Goal: Task Accomplishment & Management: Use online tool/utility

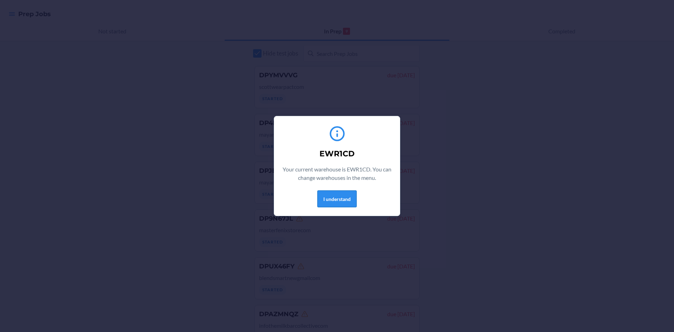
click at [336, 203] on button "I understand" at bounding box center [336, 198] width 39 height 17
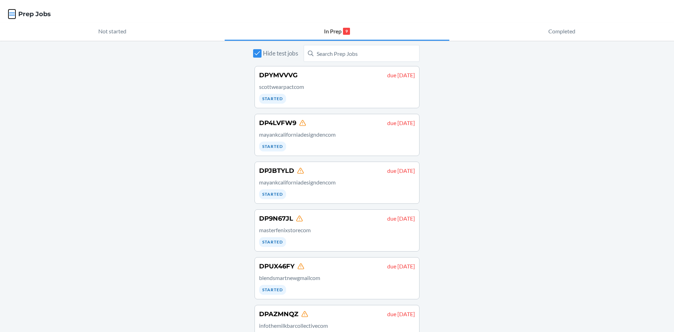
click at [9, 13] on icon "button" at bounding box center [11, 14] width 7 height 7
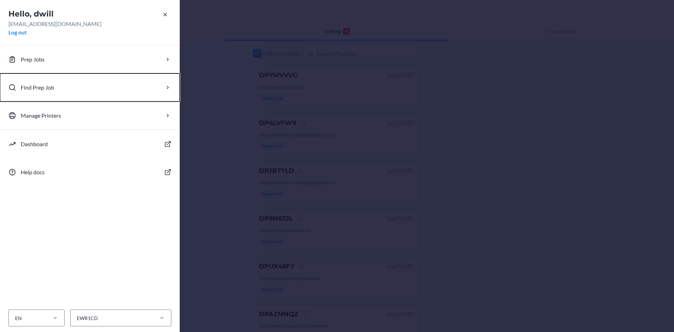
click at [50, 93] on button "Find Prep Job" at bounding box center [90, 87] width 180 height 28
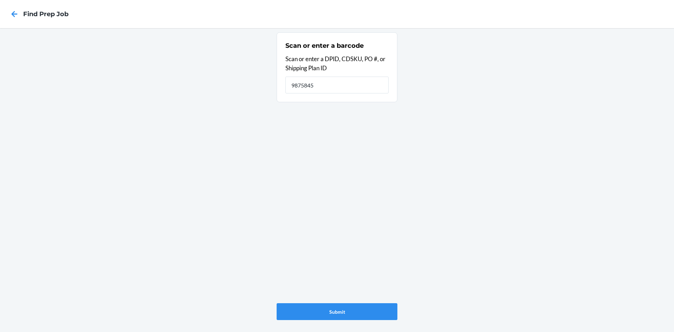
type input "9875845"
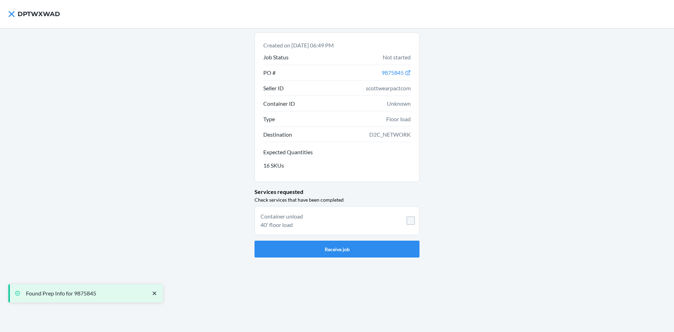
click at [415, 222] on li "Container unload 40' floor load" at bounding box center [336, 220] width 165 height 29
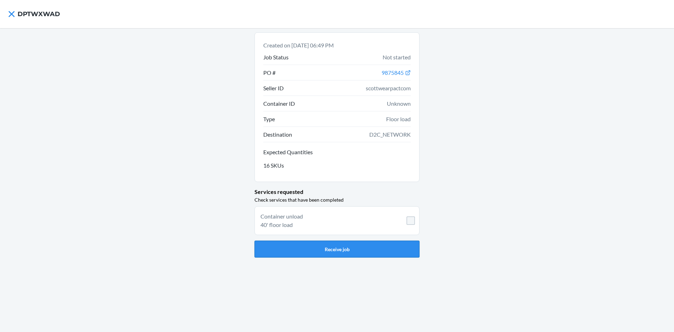
click at [367, 247] on button "Receive job" at bounding box center [336, 248] width 165 height 17
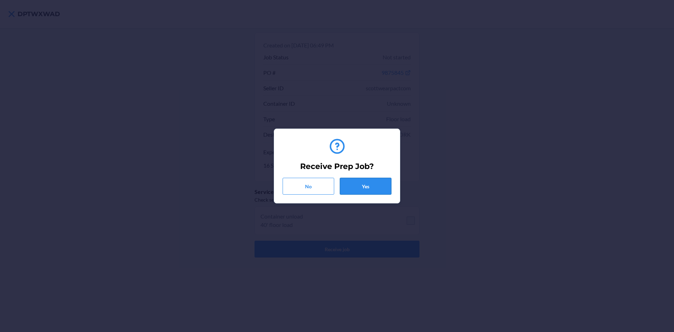
click at [380, 193] on button "Yes" at bounding box center [366, 186] width 52 height 17
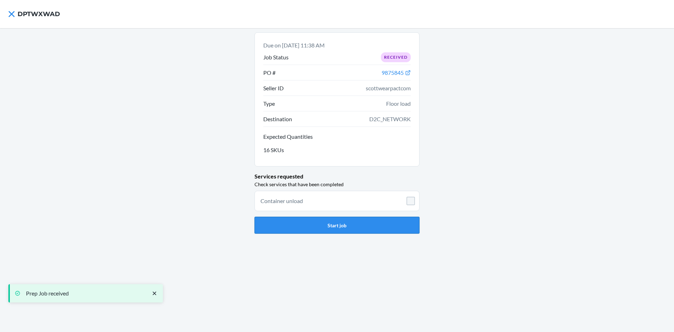
click at [354, 222] on button "Start job" at bounding box center [336, 225] width 165 height 17
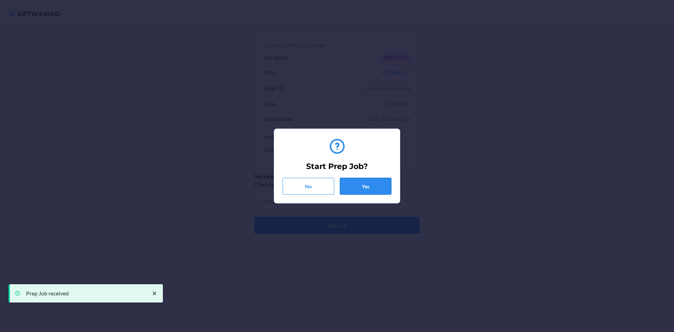
click at [369, 179] on button "Yes" at bounding box center [366, 186] width 52 height 17
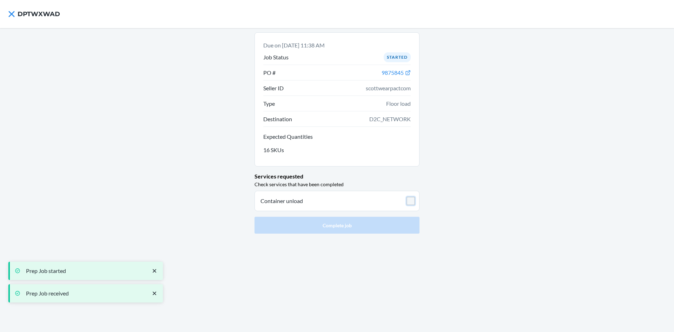
click at [413, 201] on input "checkbox" at bounding box center [410, 201] width 8 height 8
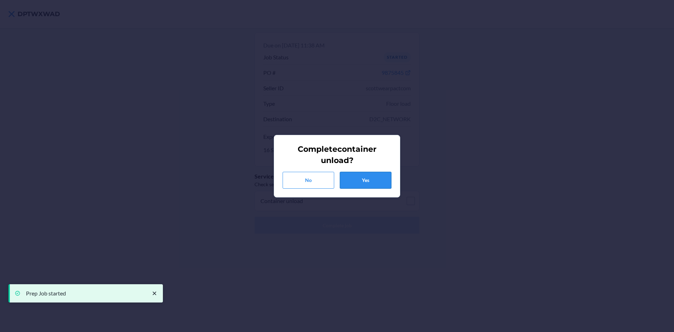
click at [378, 185] on button "Yes" at bounding box center [366, 180] width 52 height 17
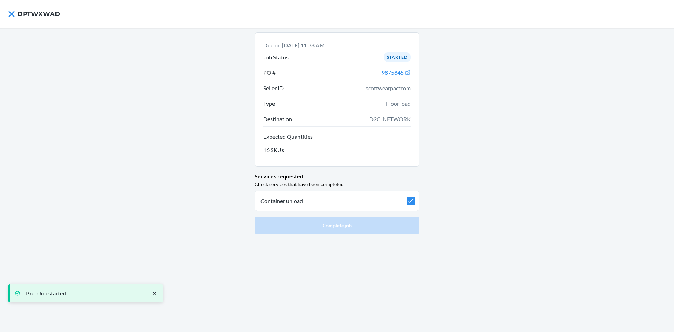
checkbox input "true"
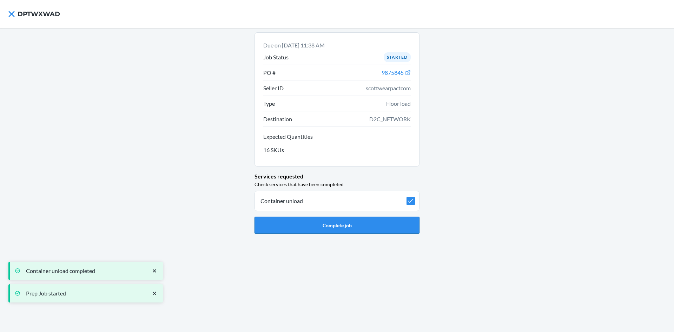
click at [345, 231] on button "Complete job" at bounding box center [336, 225] width 165 height 17
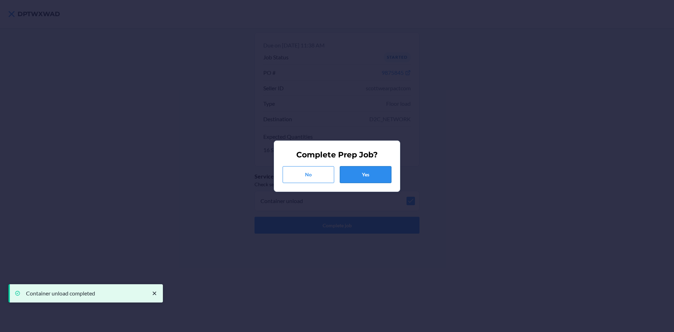
click at [367, 174] on button "Yes" at bounding box center [366, 174] width 52 height 17
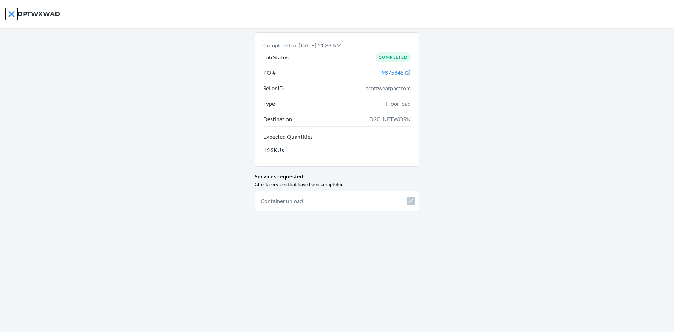
click at [8, 13] on icon at bounding box center [12, 14] width 12 height 12
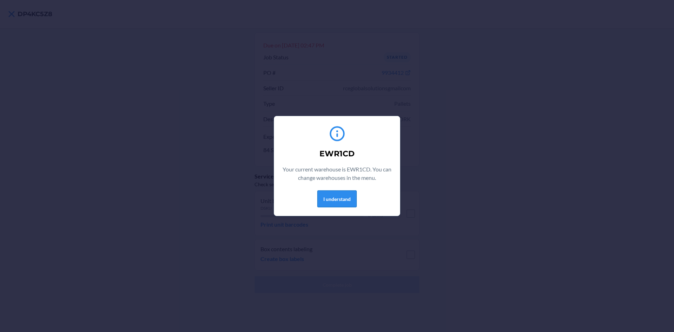
click at [337, 198] on button "I understand" at bounding box center [336, 198] width 39 height 17
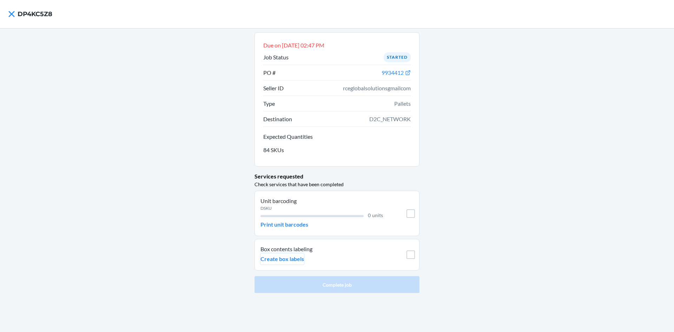
click at [293, 259] on p "Create box labels" at bounding box center [282, 258] width 44 height 8
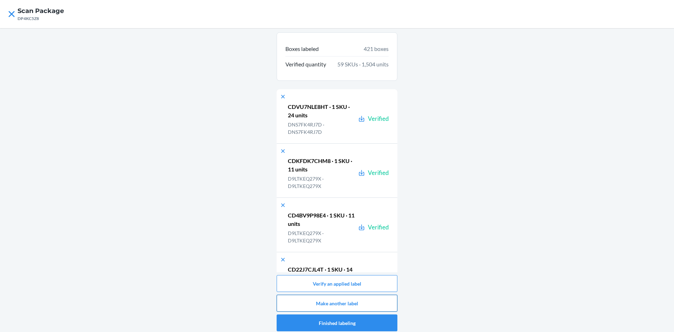
click at [287, 300] on button "Make another label" at bounding box center [337, 302] width 121 height 17
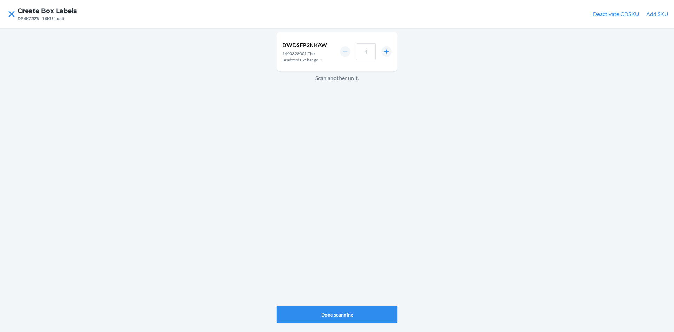
click at [313, 308] on button "Done scanning" at bounding box center [337, 314] width 121 height 17
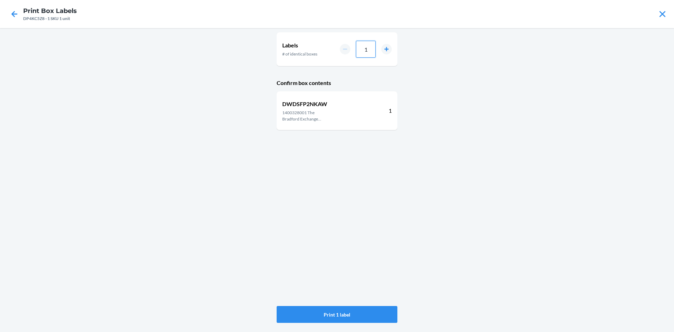
click at [366, 52] on input "1" at bounding box center [366, 49] width 20 height 17
type input "030"
click at [355, 315] on button "Print 30 labels" at bounding box center [337, 314] width 121 height 17
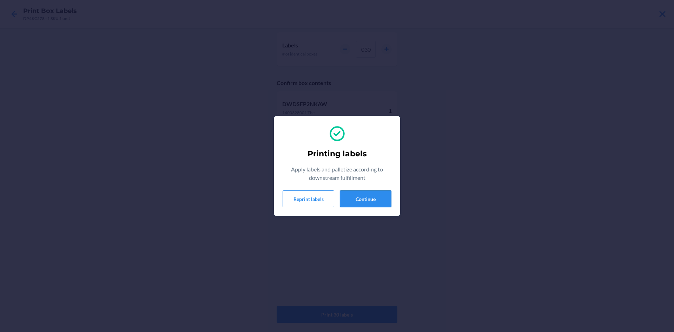
click at [365, 196] on button "Continue" at bounding box center [366, 198] width 52 height 17
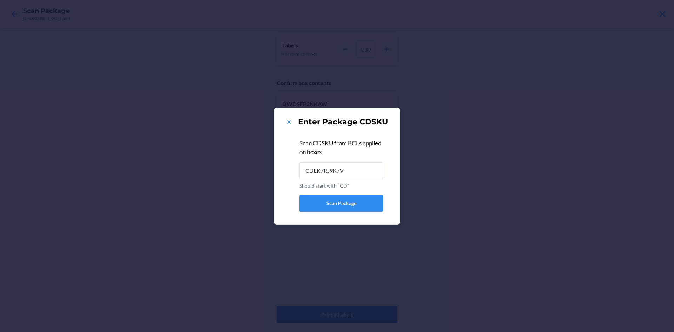
type input "CDEK7RJ9K7V"
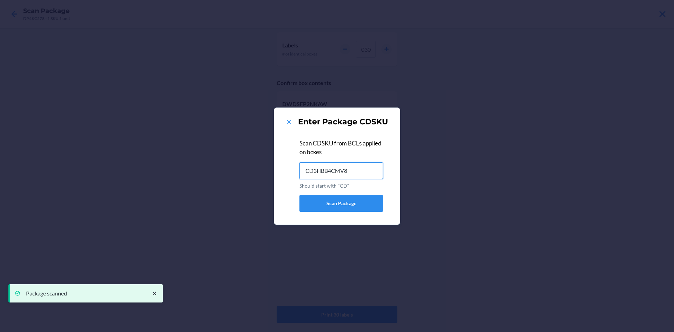
type input "CD3HBB4CMV8"
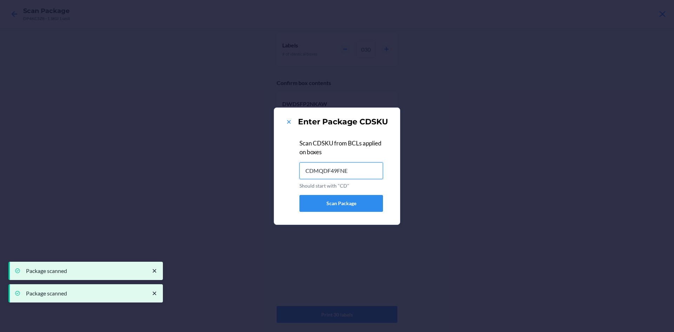
type input "CDMQDF49FNE"
type input "CDFBYH74RMT"
type input "CDSC2F4HMR8"
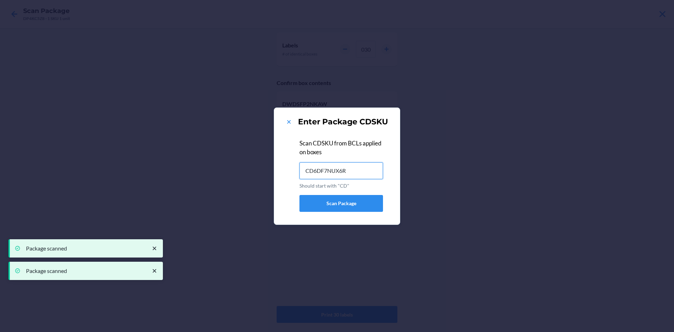
type input "CD6DF7NUX6R"
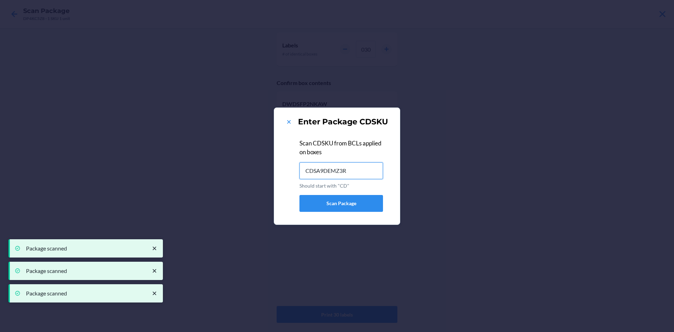
type input "CDSA9DEMZ3R"
type input "CD29RALCP7P"
type input "CD4PX9HXSLQ"
type input "CD5U5GADGU2"
type input "CD5XRLM22SD"
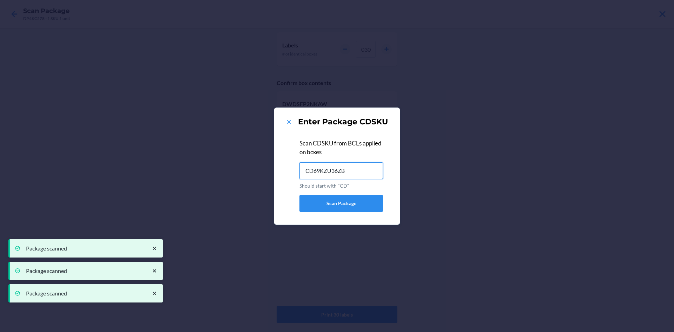
type input "CD69KZU36ZB"
type input "CDC85CKWZA4"
type input "CD5K8FK7NE2"
type input "CD6JTSE2967"
type input "CD3RSZBPWEE"
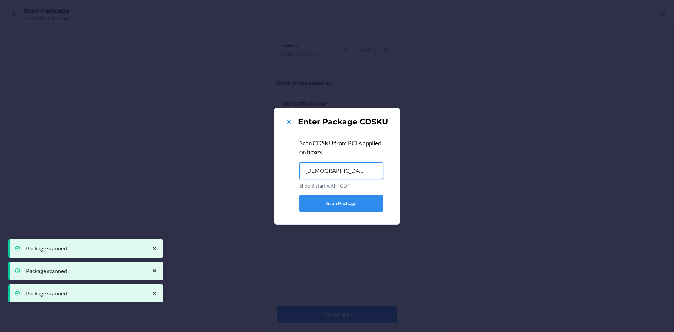
type input "CDUPJEZFNK2"
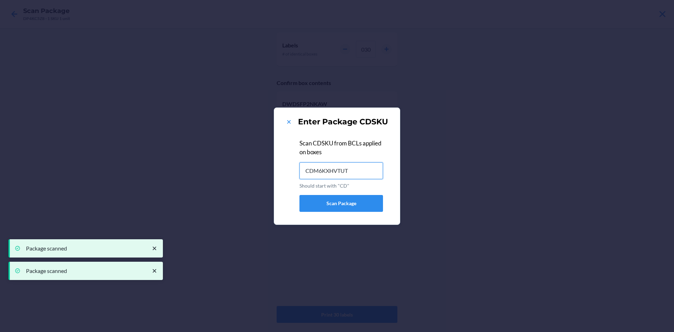
type input "CDM6KXHVTUT"
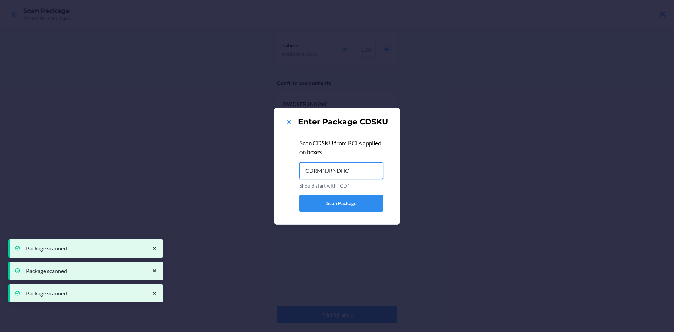
type input "CDRMNJRNDHC"
type input "CDAU6JBWPKM"
type input "CDHKZ8PCCKV"
type input "CDJ82MD7BTQ"
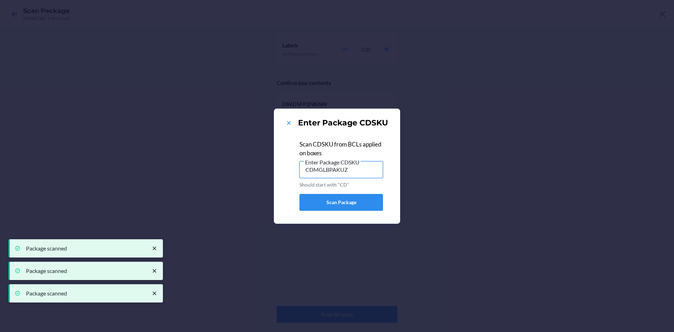
type input "CDMGLBPAKUZ"
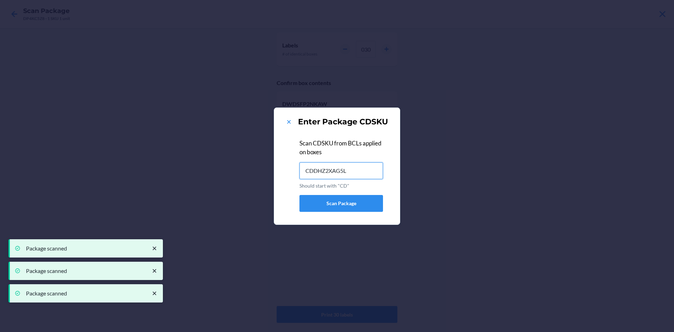
type input "CDDHZ2XAG5L"
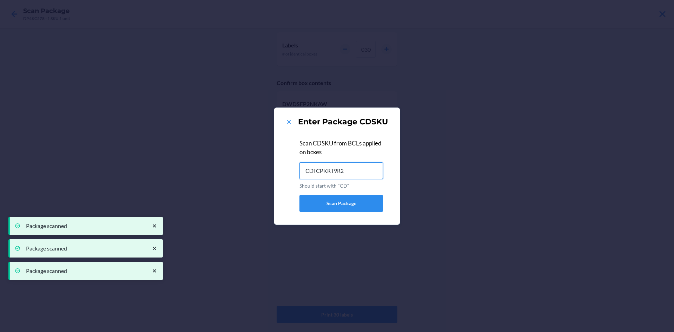
type input "CDTCPKRT9R2"
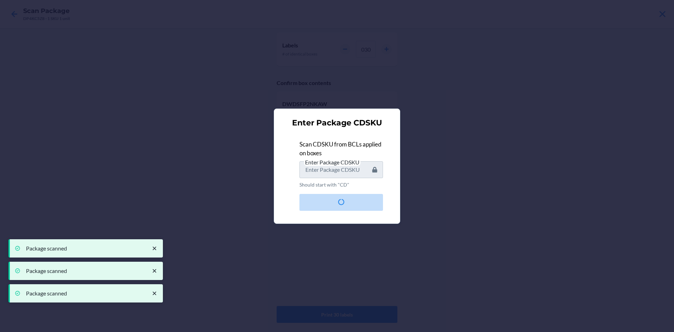
type input "CDRLFMTKRXU"
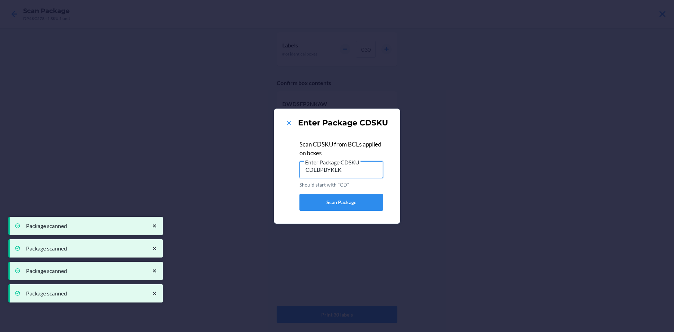
type input "CDEBPBYKEK5"
type input "CDQQWYAE4EE"
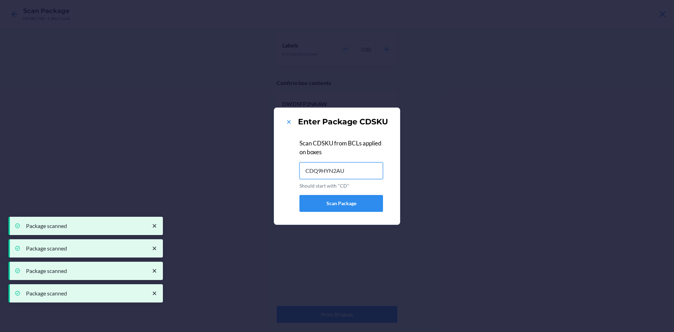
type input "CDQ9HYN2AU2"
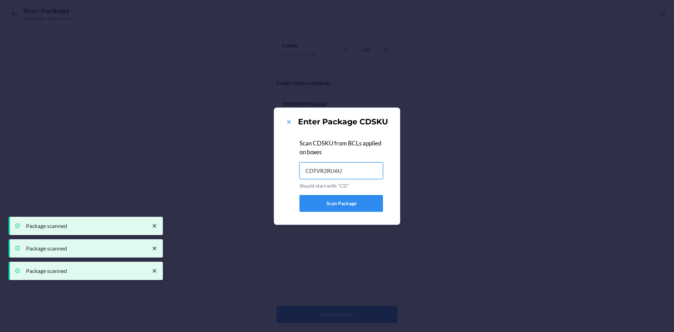
type input "CDTVR2RU6U5"
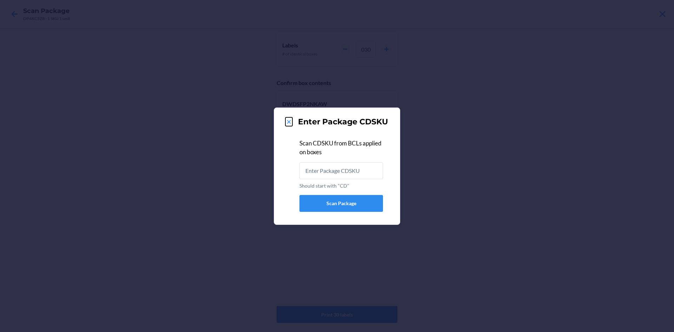
click at [288, 121] on icon at bounding box center [288, 121] width 7 height 7
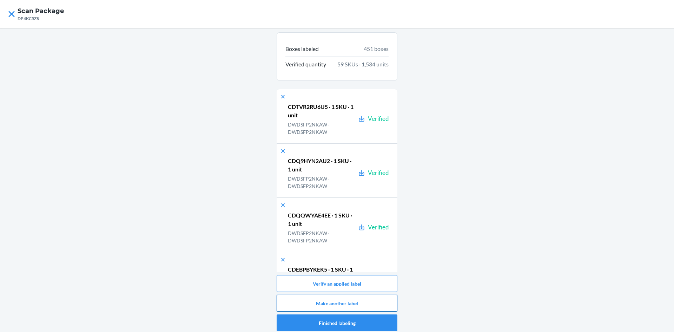
click at [288, 300] on button "Make another label" at bounding box center [337, 302] width 121 height 17
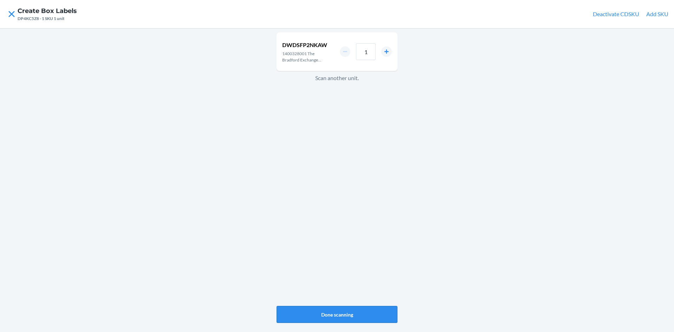
click at [369, 309] on button "Done scanning" at bounding box center [337, 314] width 121 height 17
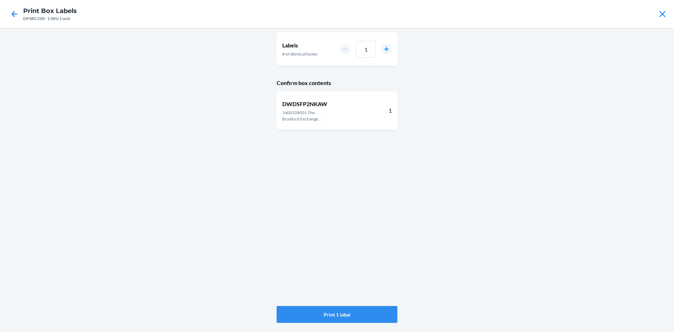
click at [389, 55] on div "1" at bounding box center [366, 49] width 52 height 17
drag, startPoint x: 389, startPoint y: 55, endPoint x: 389, endPoint y: 51, distance: 4.6
click at [389, 51] on div "1" at bounding box center [366, 49] width 52 height 17
click at [389, 51] on button "increment number" at bounding box center [386, 49] width 11 height 11
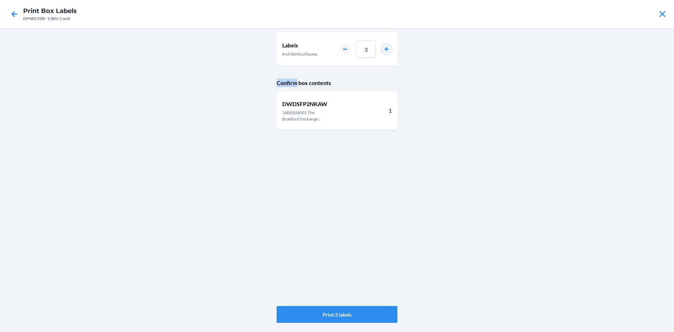
click at [389, 51] on button "increment number" at bounding box center [386, 49] width 11 height 11
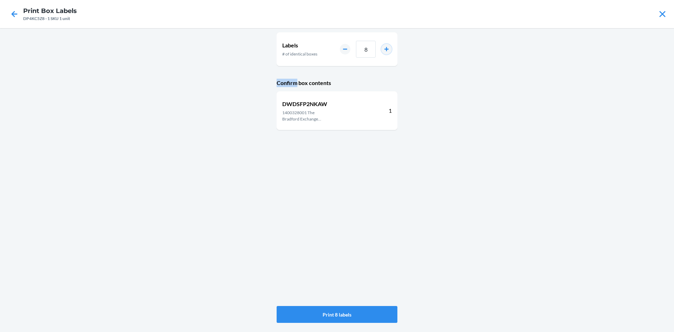
click at [389, 51] on button "increment number" at bounding box center [386, 49] width 11 height 11
click at [387, 44] on button "increment number" at bounding box center [386, 49] width 11 height 11
type input "10"
click at [351, 314] on button "Print 10 labels" at bounding box center [337, 314] width 121 height 17
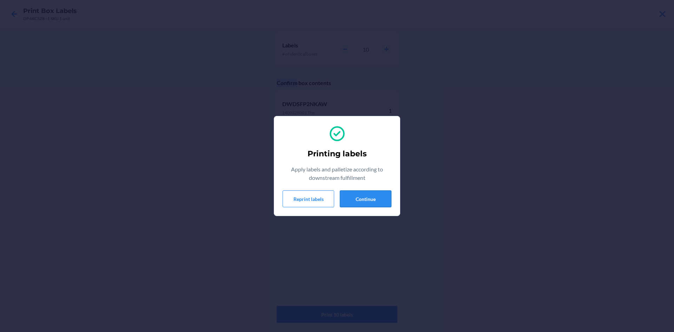
click at [366, 198] on button "Continue" at bounding box center [366, 198] width 52 height 17
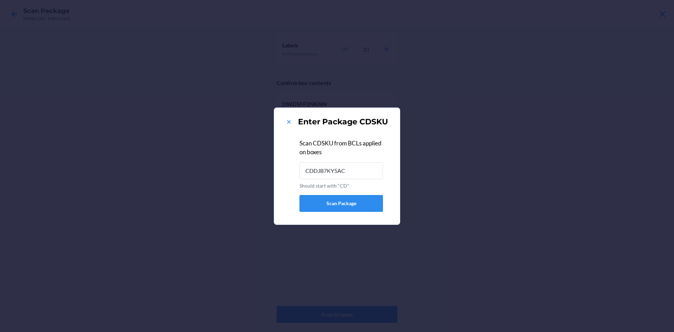
type input "CDDJB7KY5AC"
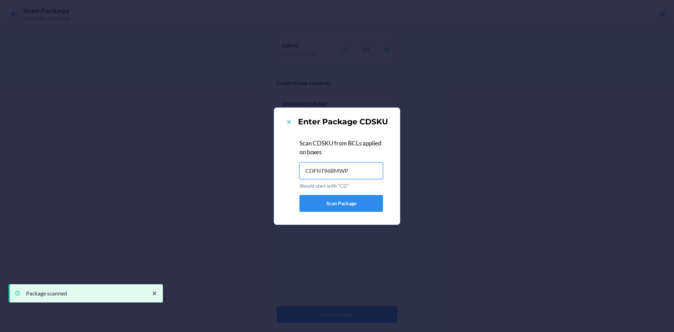
type input "CDFNT96BMWP"
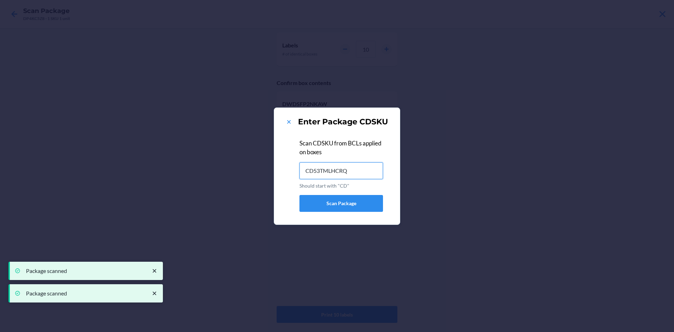
type input "CD53TMLHCRQ"
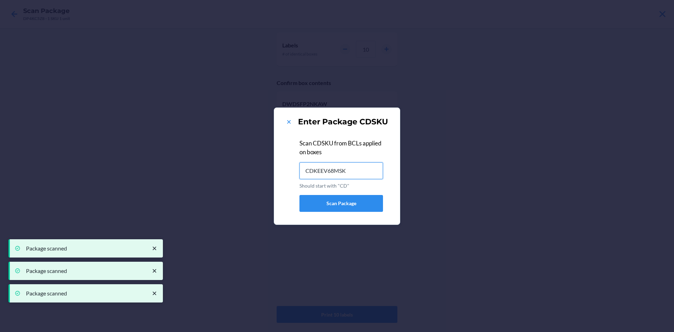
type input "CDKEEV68MSK"
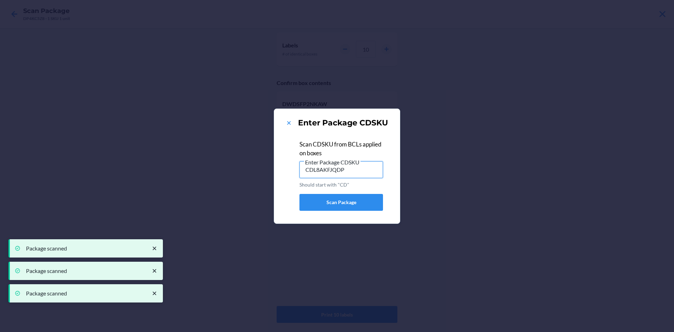
type input "CDL8AKFJQDP"
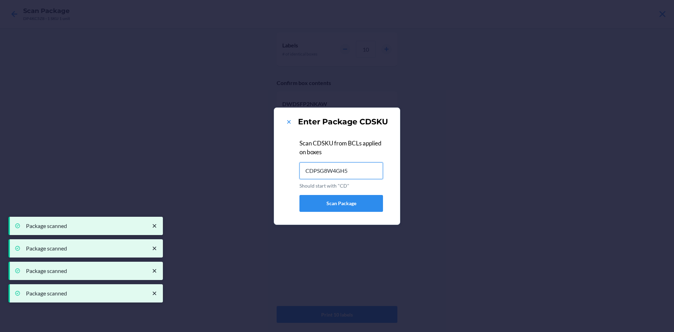
type input "CDPSG8W4GH5"
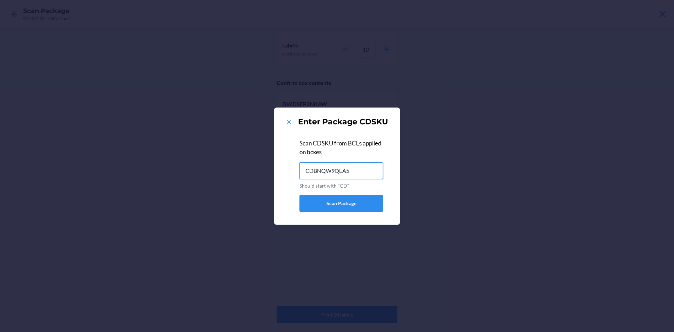
type input "CDBNQW9QEA5"
type input "CDSFRBCCR2K"
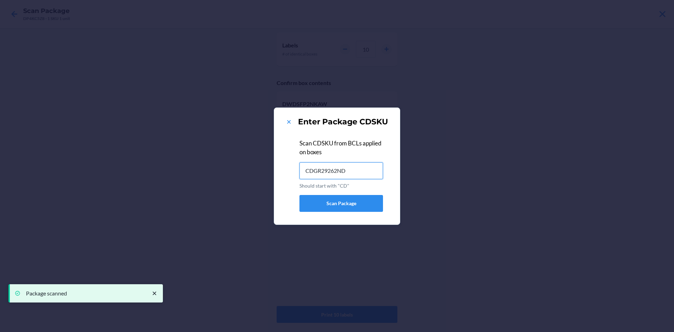
type input "CDGR29262ND"
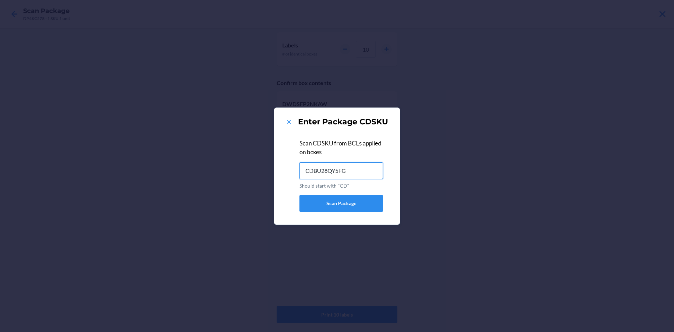
type input "CDBU28QY5FG"
type input "CDDJB7KY5AC"
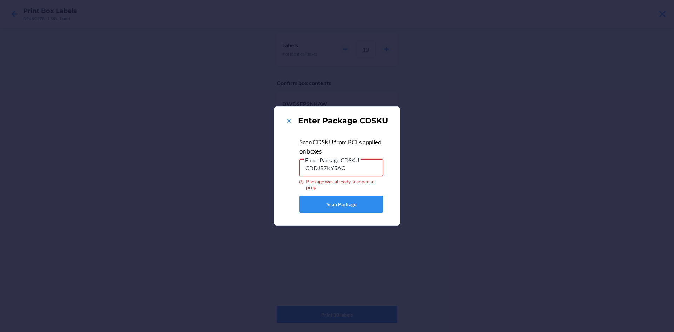
drag, startPoint x: 370, startPoint y: 166, endPoint x: 162, endPoint y: 146, distance: 208.7
click at [178, 172] on div "Enter Package CDSKU Scan CDSKU from BCLs applied on boxes Enter Package CDSKU C…" at bounding box center [337, 166] width 674 height 332
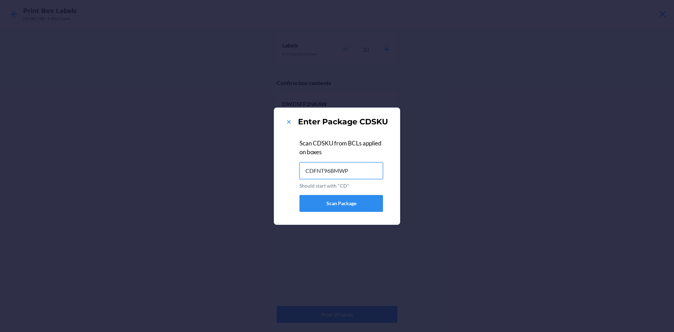
type input "CDFNT96BMWP"
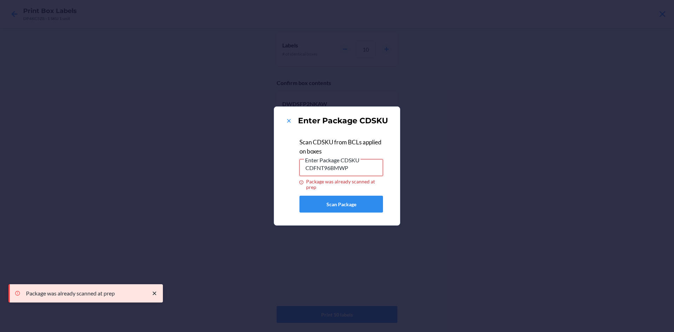
drag, startPoint x: 365, startPoint y: 170, endPoint x: 274, endPoint y: 134, distance: 98.0
click at [237, 188] on div "Enter Package CDSKU Scan CDSKU from BCLs applied on boxes Enter Package CDSKU C…" at bounding box center [337, 166] width 674 height 332
click at [289, 119] on icon at bounding box center [288, 120] width 7 height 7
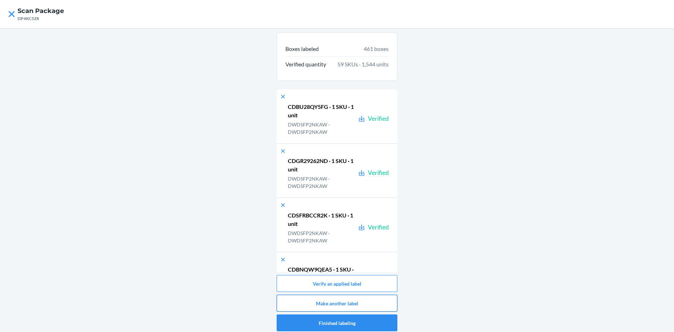
click at [333, 305] on button "Make another label" at bounding box center [337, 302] width 121 height 17
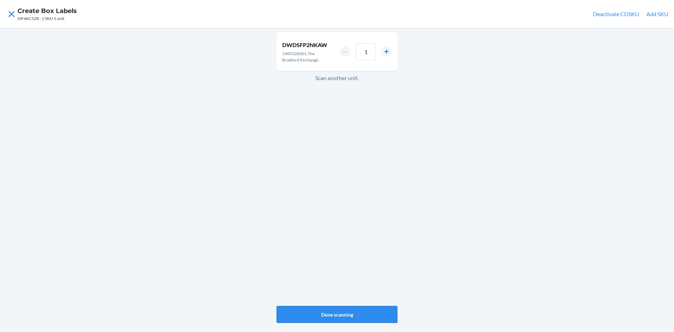
click at [305, 317] on button "Done scanning" at bounding box center [337, 314] width 121 height 17
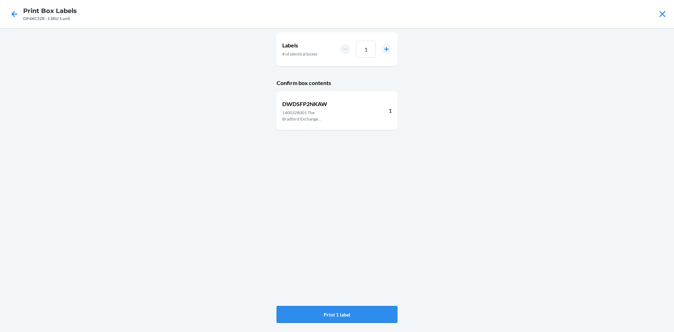
click at [323, 319] on button "Print 1 label" at bounding box center [337, 314] width 121 height 17
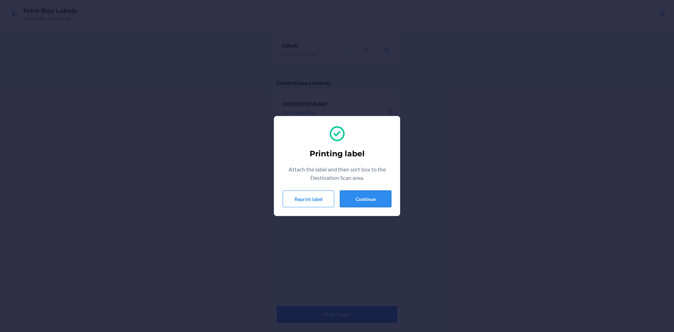
click at [343, 198] on button "Continue" at bounding box center [366, 198] width 52 height 17
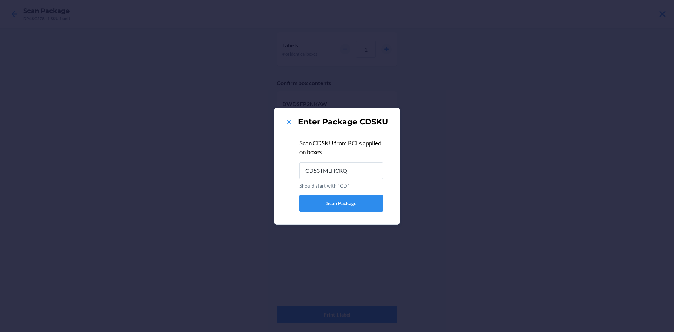
type input "CD53TMLHCRQ"
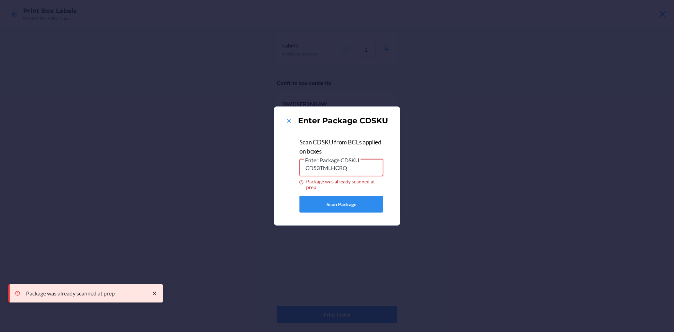
drag, startPoint x: 361, startPoint y: 167, endPoint x: 225, endPoint y: 193, distance: 138.6
click at [225, 193] on div "Enter Package CDSKU Scan CDSKU from BCLs applied on boxes Enter Package CDSKU C…" at bounding box center [337, 166] width 674 height 332
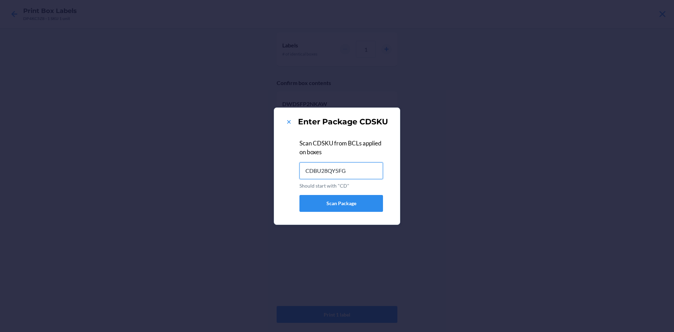
type input "CDBU28QY5FG"
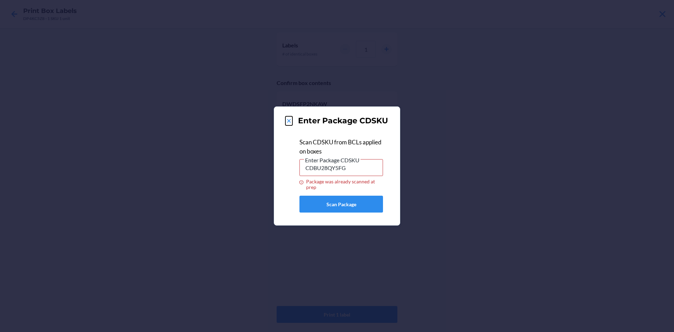
click at [287, 120] on icon at bounding box center [288, 120] width 7 height 7
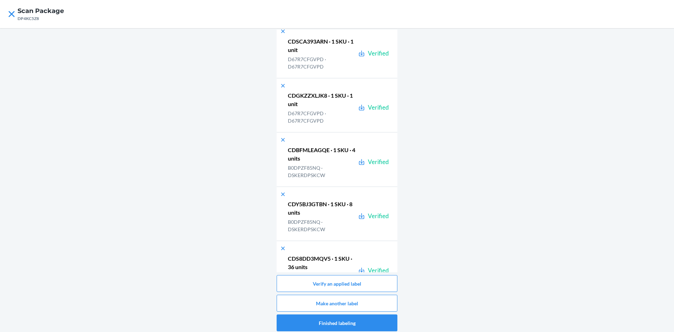
scroll to position [24870, 0]
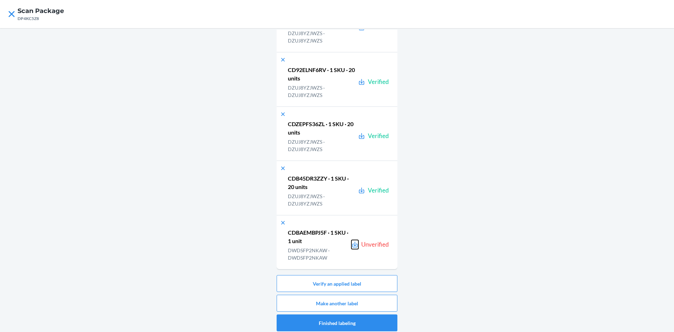
click at [352, 244] on icon at bounding box center [354, 244] width 5 height 6
click at [322, 285] on button "Verify an applied label" at bounding box center [337, 283] width 121 height 17
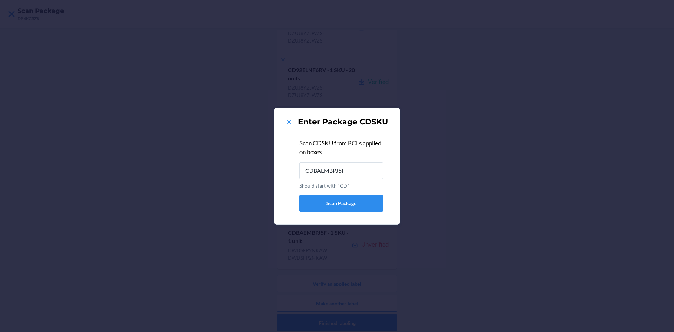
type input "CDBAEMBPJ5F"
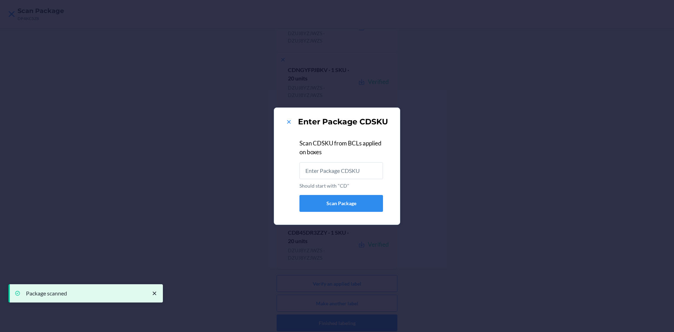
scroll to position [0, 0]
click at [286, 118] on icon at bounding box center [288, 121] width 7 height 7
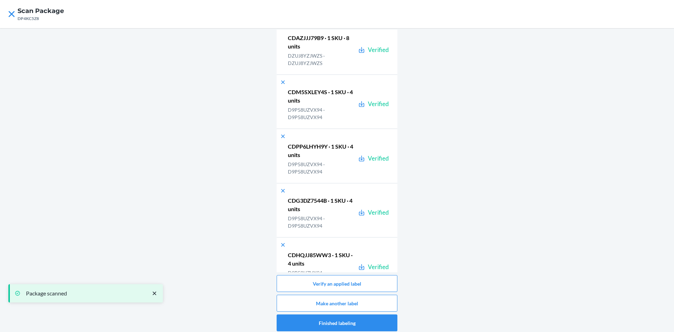
scroll to position [24870, 0]
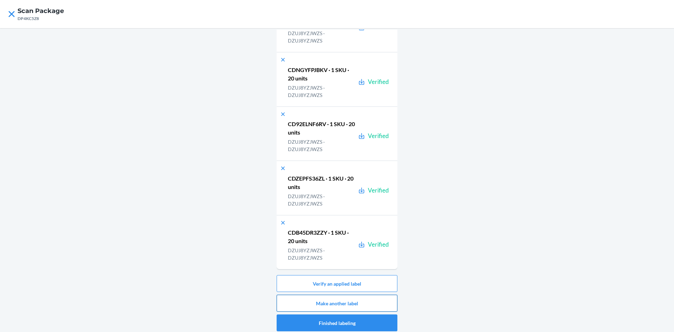
click at [356, 298] on button "Make another label" at bounding box center [337, 302] width 121 height 17
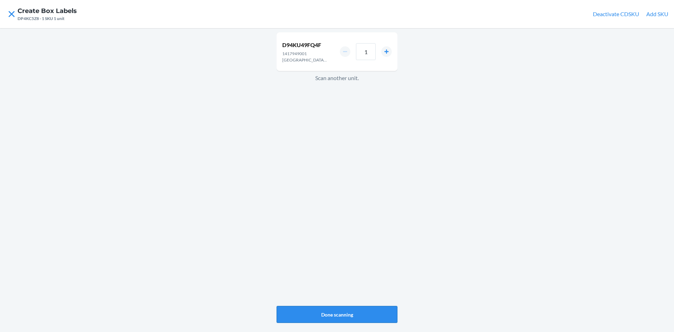
click at [357, 312] on button "Done scanning" at bounding box center [337, 314] width 121 height 17
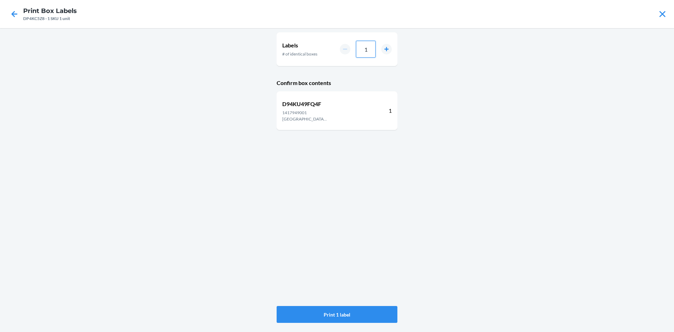
click at [369, 52] on input "1" at bounding box center [366, 49] width 20 height 17
type input "030"
click at [311, 308] on button "Print 30 labels" at bounding box center [337, 314] width 121 height 17
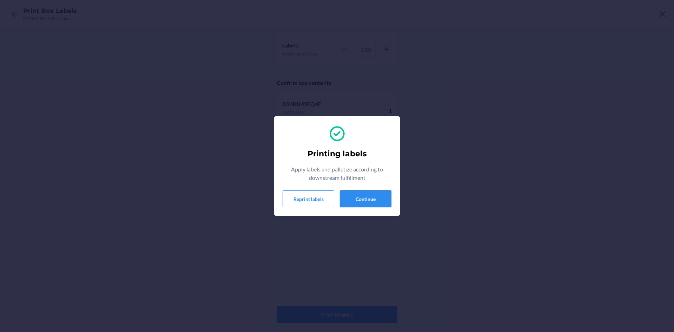
click at [344, 199] on button "Continue" at bounding box center [366, 198] width 52 height 17
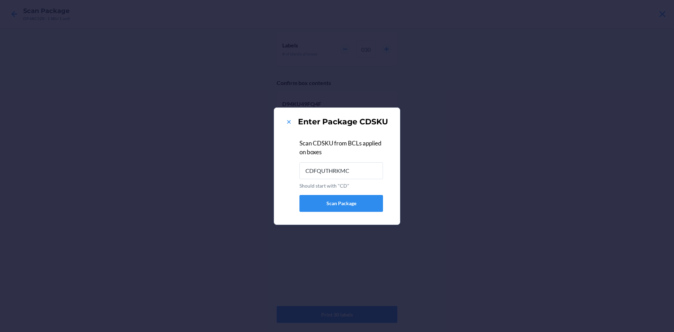
type input "CDFQUTHRKMC"
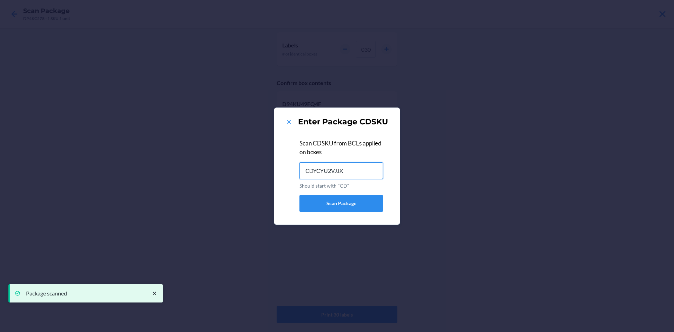
type input "CDYCYU2VJJX"
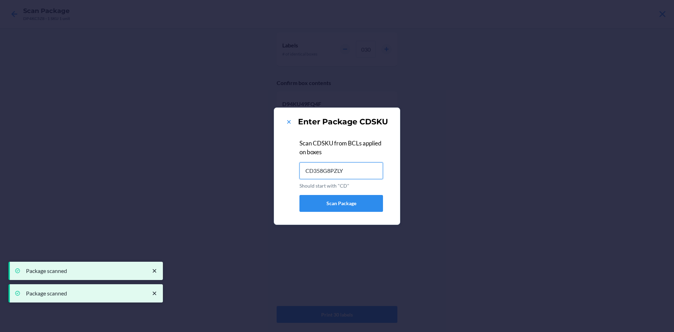
type input "CD358G8PZLY"
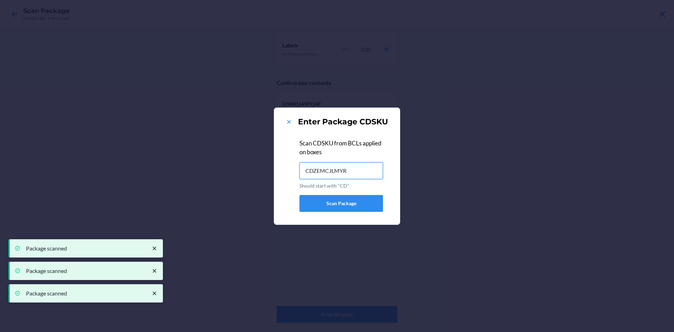
type input "CDZEMCJLMYR"
type input "CD96MZHADDW"
type input "CDGNG4YRFBY"
type input "CDLVMNPK9WP"
type input "CDXA6JZQRRP"
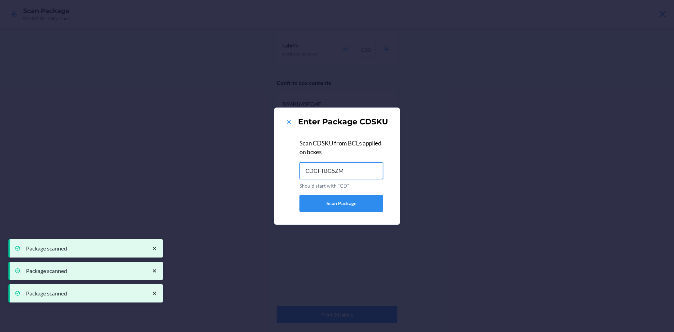
type input "CDGFTBG5ZM2"
type input "CDBR6ZTTA8J"
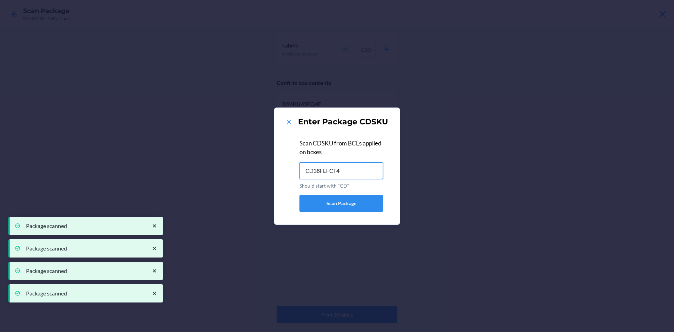
type input "CD38FEFCT48"
type input "CDATDB9TN2A"
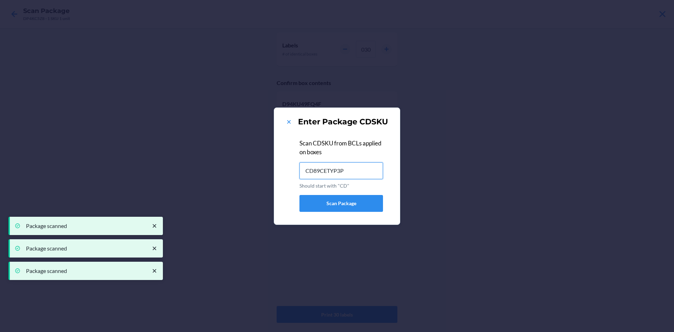
type input "CD89CETYP3P"
type input "CDXJNHBXDE5"
type input "CDPKBS8TKWE"
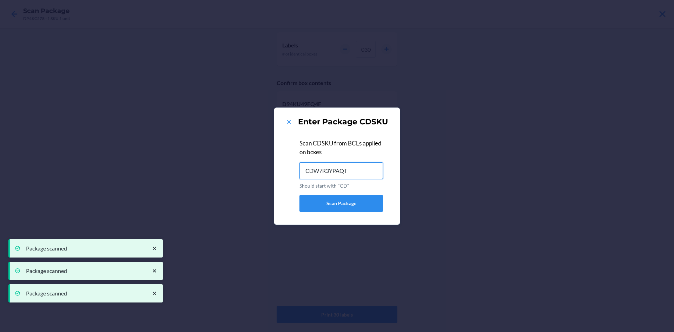
type input "CDW7R3YPAQT"
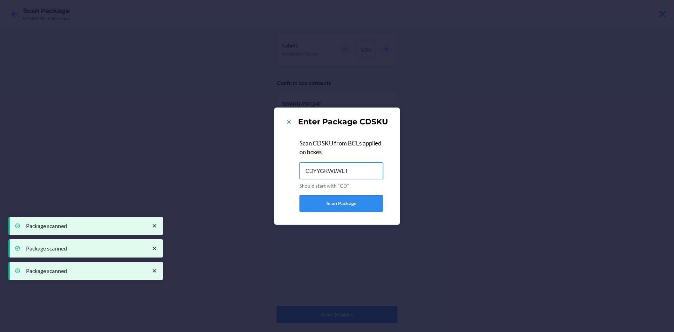
type input "CDYYGKWLWET"
type input "CDMLRP254DS"
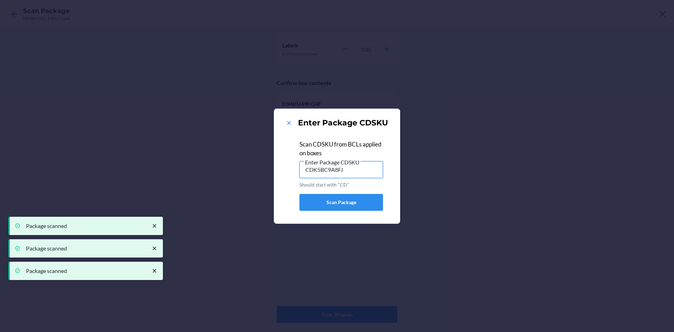
type input "CDK5BC9A8FJ"
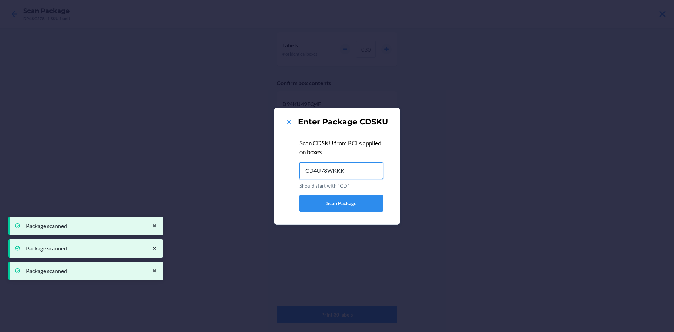
type input "CD4U78WKKK6"
type input "CD2GPRCTG9B"
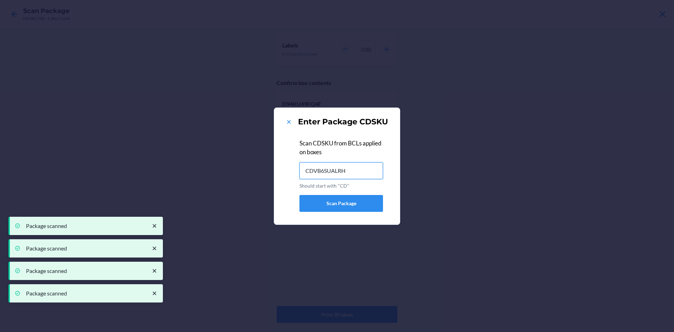
type input "CDVB6SUALRH"
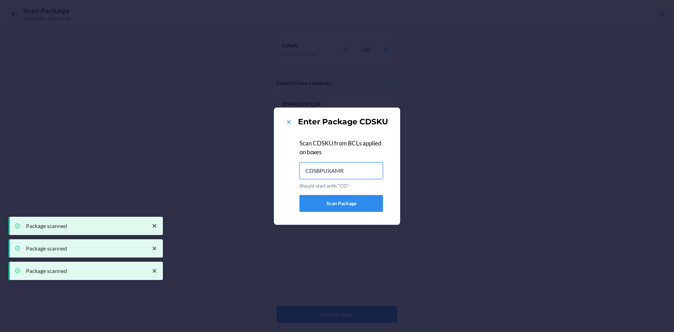
type input "CDSBPUXAMR6"
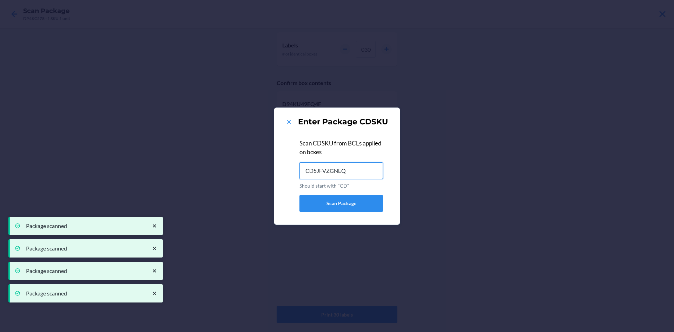
type input "CD5JFVZGNEQ"
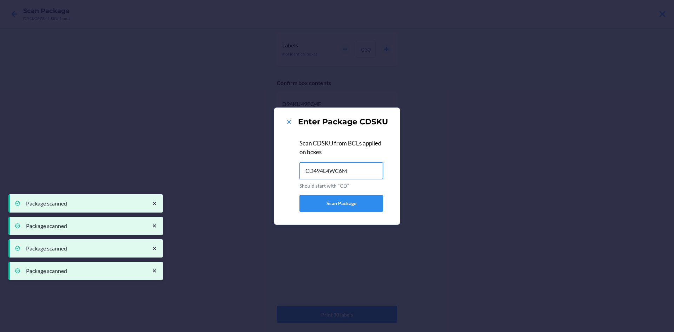
type input "CD494E4WC6M"
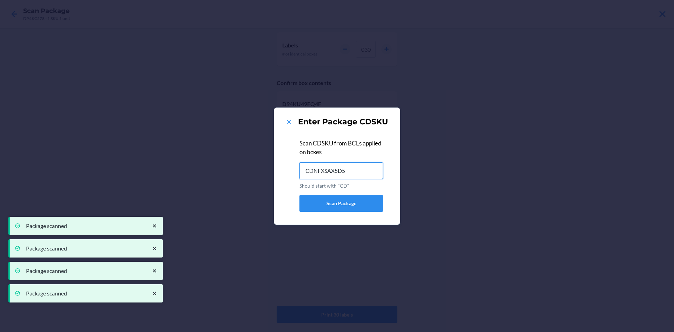
type input "CDNFXSAX5D5"
type input "CDXERJSA5WT"
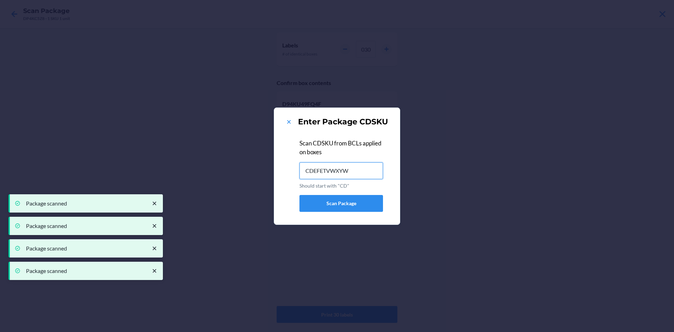
type input "CDEFETVWXYW"
type input "CDJALJQYKY9"
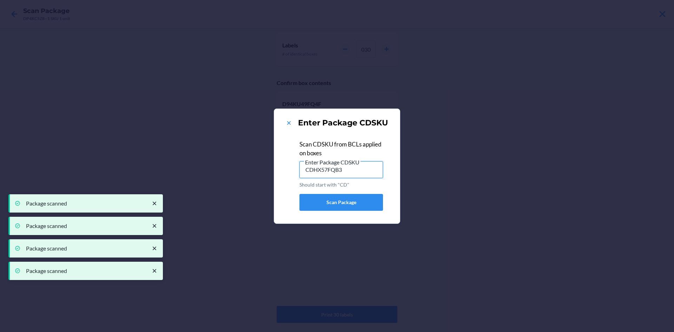
type input "CDHX57FQB35"
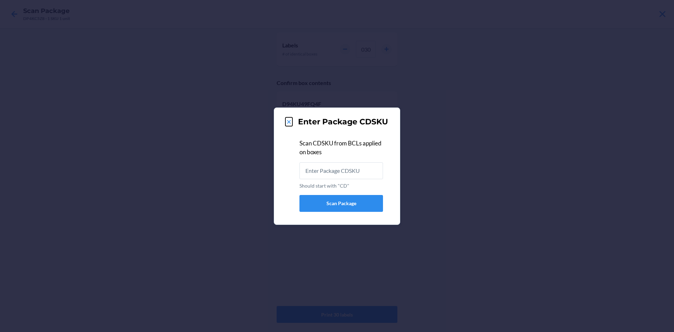
click at [287, 125] on icon at bounding box center [288, 121] width 7 height 7
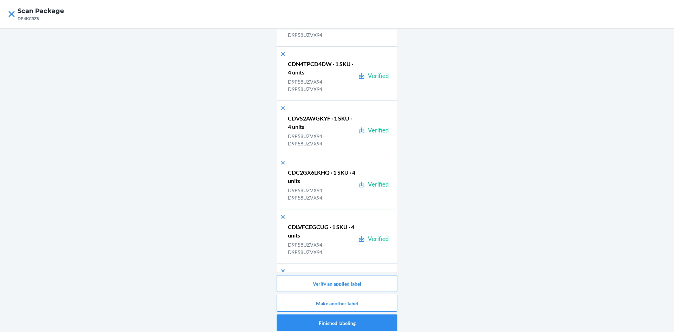
scroll to position [26496, 0]
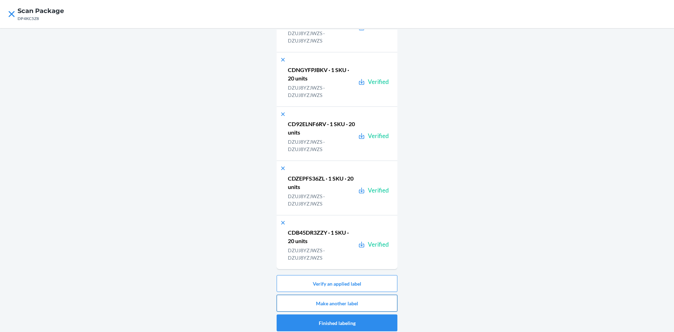
click at [363, 302] on button "Make another label" at bounding box center [337, 302] width 121 height 17
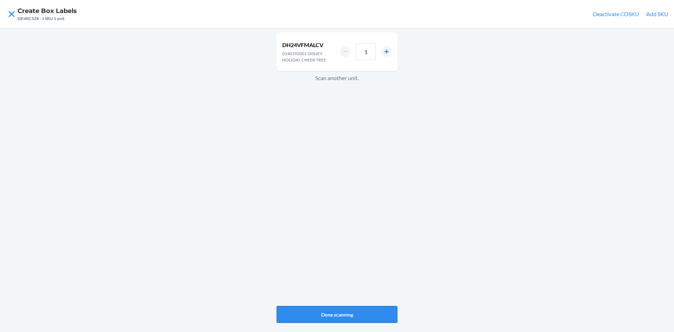
click at [321, 312] on button "Done scanning" at bounding box center [337, 314] width 121 height 17
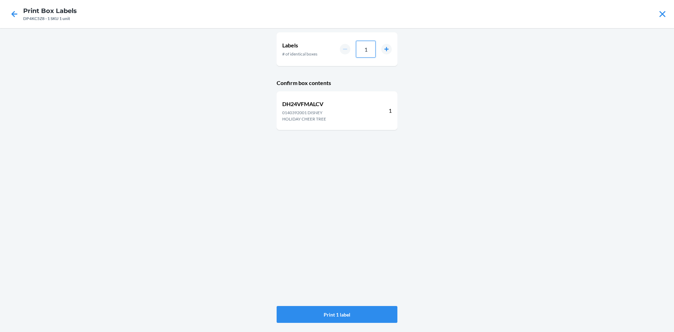
click at [373, 49] on input "1" at bounding box center [366, 49] width 20 height 17
type input "06"
click at [304, 315] on button "Print 6 labels" at bounding box center [337, 314] width 121 height 17
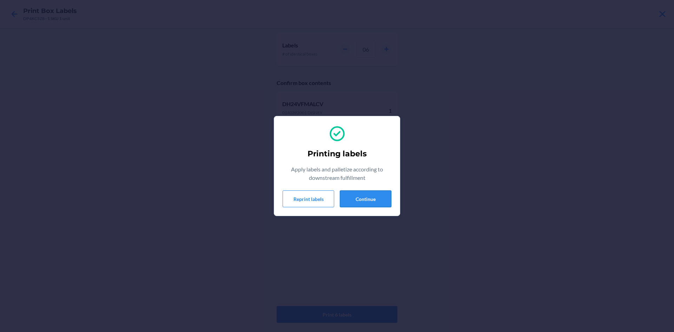
click at [371, 201] on button "Continue" at bounding box center [366, 198] width 52 height 17
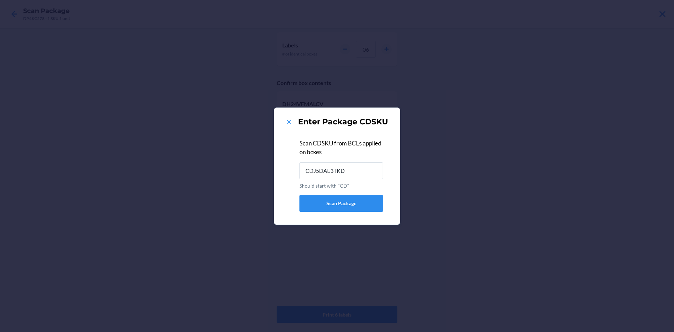
type input "CDJ5DAE3TKD"
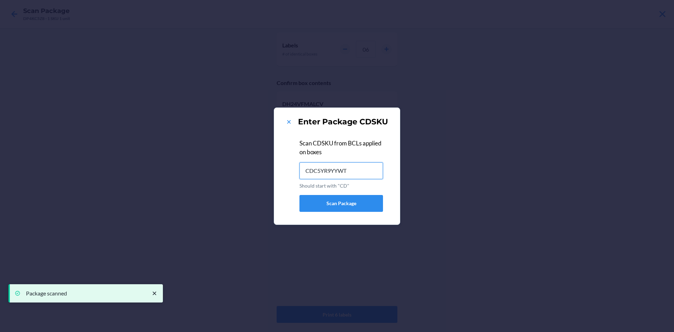
type input "CDC5YR9YYWT"
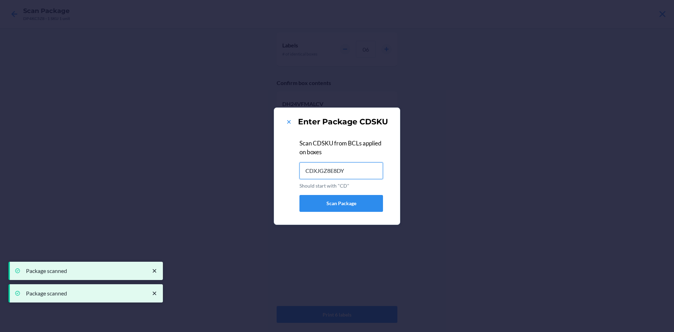
type input "CDXJGZ8E8DY"
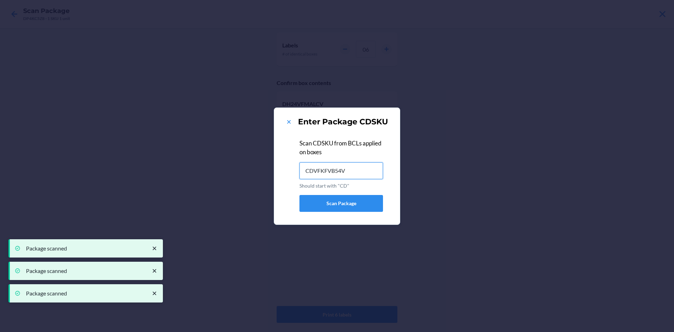
type input "CDVFKFVB54V"
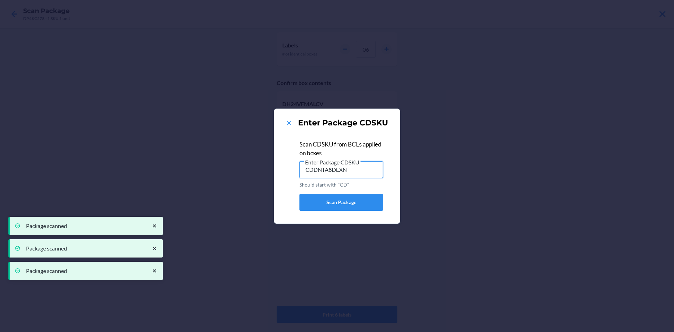
type input "CDDNTA8DEXN"
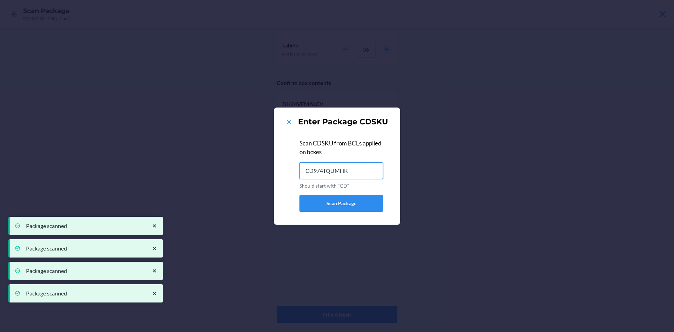
type input "CD974TQUMHK"
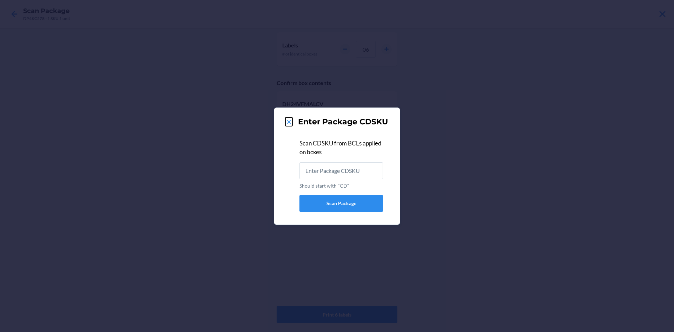
click at [289, 117] on button at bounding box center [288, 121] width 7 height 9
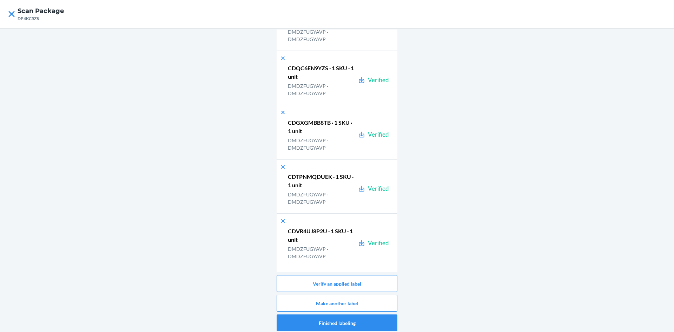
scroll to position [26822, 0]
click at [382, 305] on button "Make another label" at bounding box center [337, 302] width 121 height 17
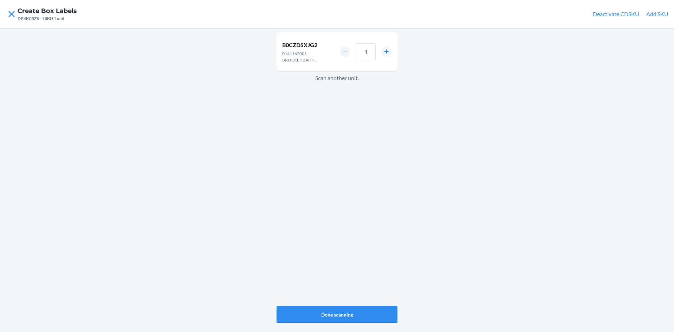
click at [366, 313] on button "Done scanning" at bounding box center [337, 314] width 121 height 17
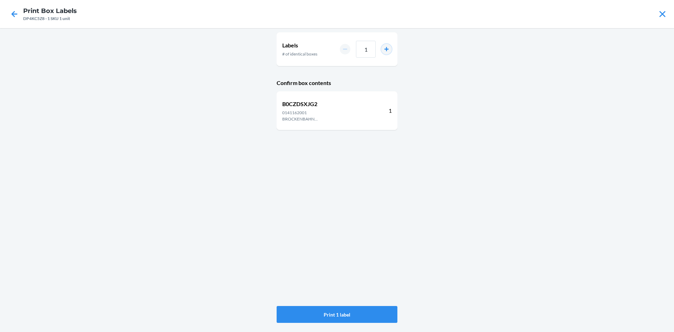
click at [385, 48] on button "increment number" at bounding box center [386, 49] width 11 height 11
type input "2"
click at [345, 310] on button "Print 2 labels" at bounding box center [337, 314] width 121 height 17
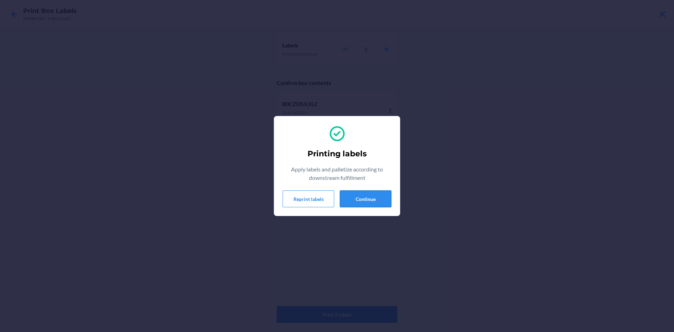
click at [360, 198] on button "Continue" at bounding box center [366, 198] width 52 height 17
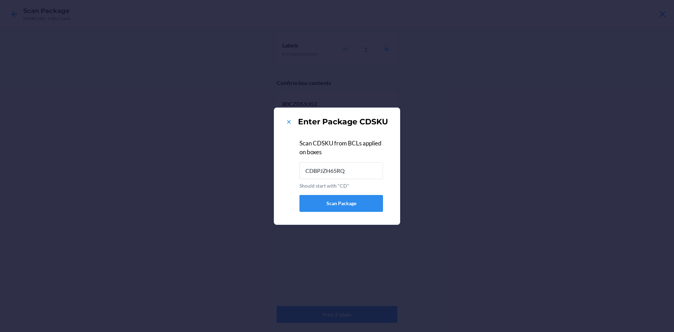
type input "CDBPJZH65RQ"
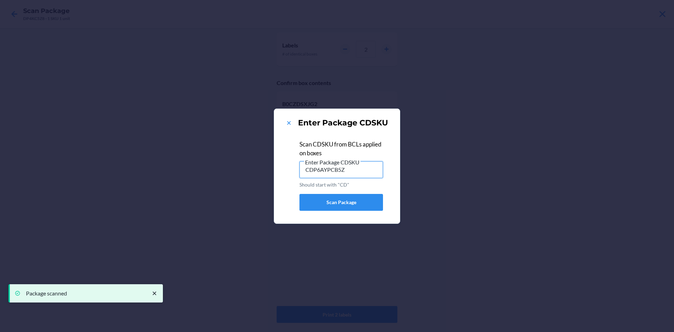
type input "CDP6AYPCB5Z"
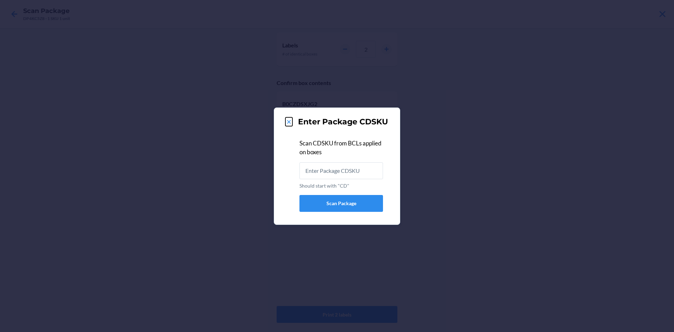
click at [289, 122] on icon at bounding box center [288, 121] width 7 height 7
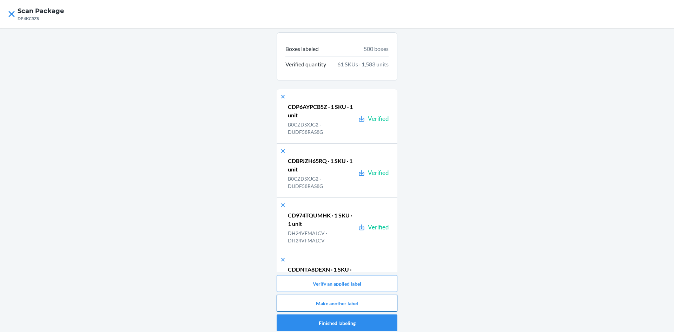
click at [309, 300] on button "Make another label" at bounding box center [337, 302] width 121 height 17
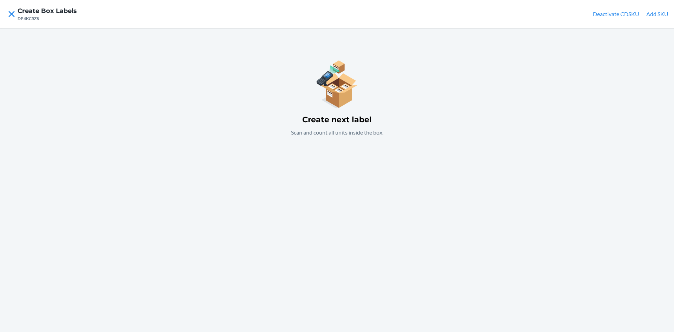
click at [393, 135] on div "Create next label Scan and count all units inside the box." at bounding box center [337, 97] width 121 height 96
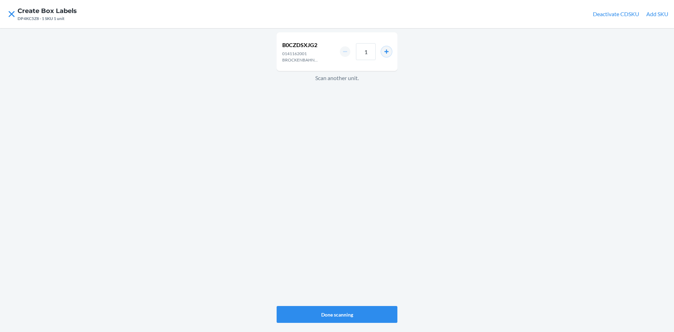
click at [385, 54] on button "increment number" at bounding box center [386, 51] width 11 height 11
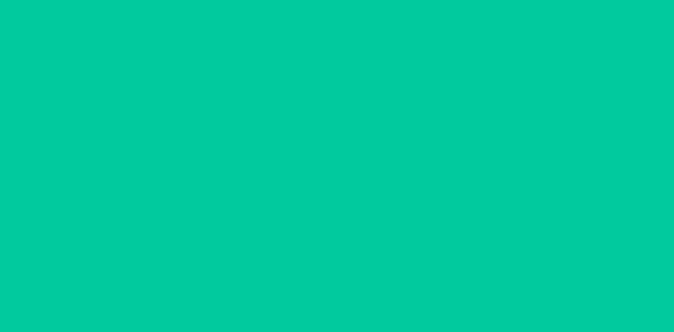
click at [385, 54] on button "increment number" at bounding box center [386, 51] width 11 height 11
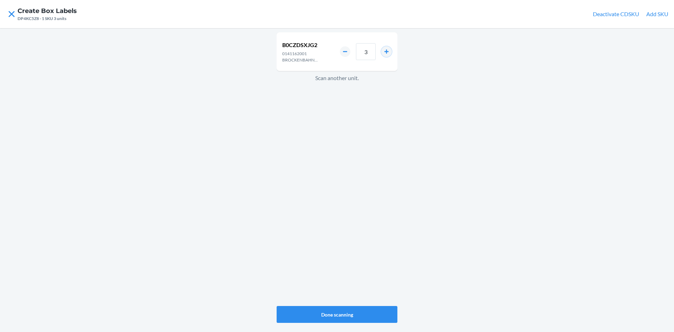
type input "4"
click at [332, 310] on button "Done scanning" at bounding box center [337, 314] width 121 height 17
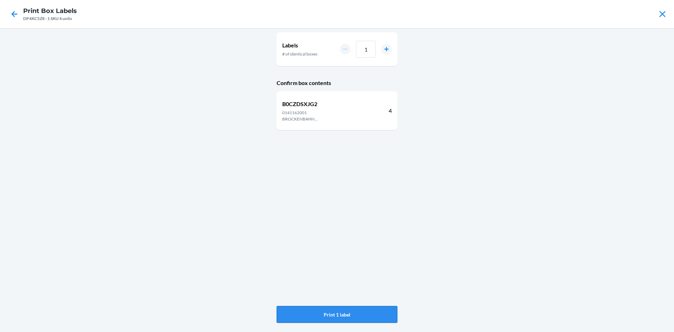
click at [348, 313] on button "Print 1 label" at bounding box center [337, 314] width 121 height 17
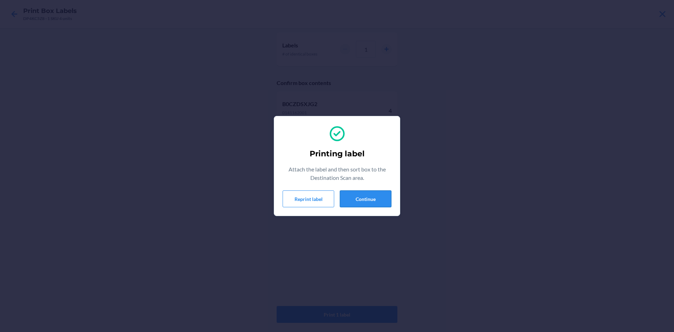
click at [360, 198] on button "Continue" at bounding box center [366, 198] width 52 height 17
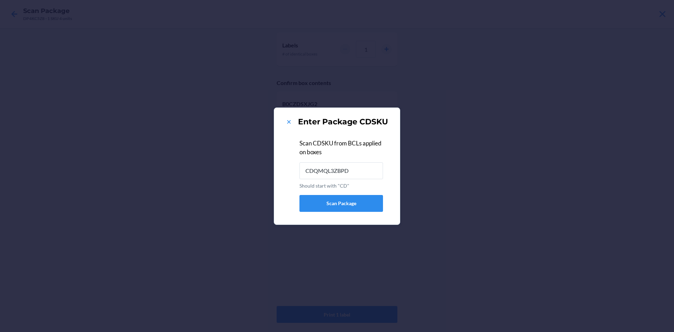
type input "CDQMQL3ZBPD"
click at [288, 123] on icon at bounding box center [288, 121] width 7 height 7
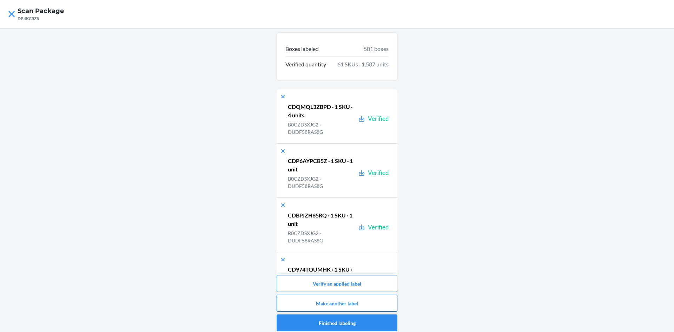
click at [379, 306] on button "Make another label" at bounding box center [337, 302] width 121 height 17
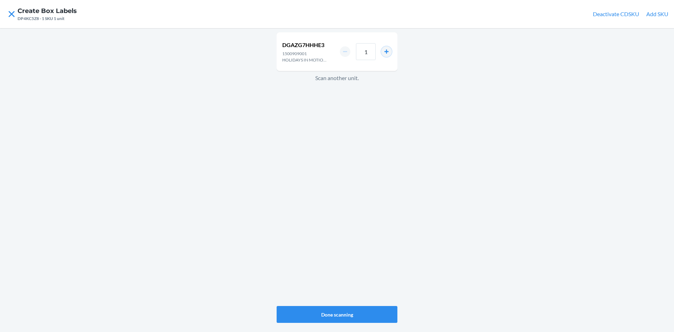
click at [386, 52] on button "increment number" at bounding box center [386, 51] width 11 height 11
click at [384, 48] on button "increment number" at bounding box center [386, 51] width 11 height 11
click at [390, 51] on button "increment number" at bounding box center [386, 51] width 11 height 11
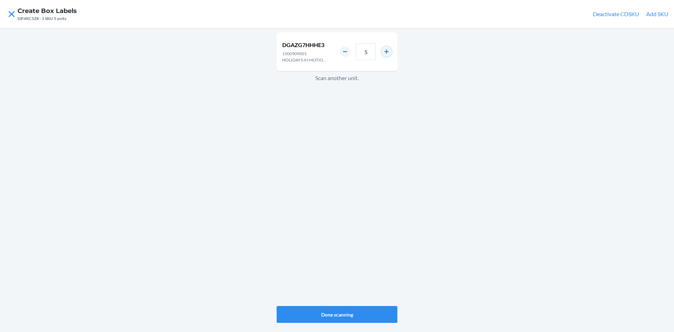
type input "6"
click at [325, 313] on button "Done scanning" at bounding box center [337, 314] width 121 height 17
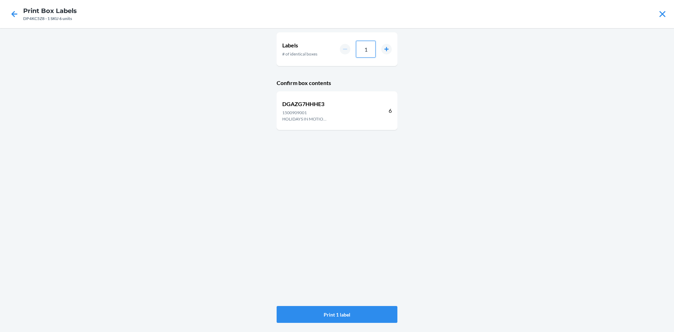
click at [367, 48] on input "1" at bounding box center [366, 49] width 20 height 17
type input "14"
click at [375, 308] on button "Print 14 labels" at bounding box center [337, 314] width 121 height 17
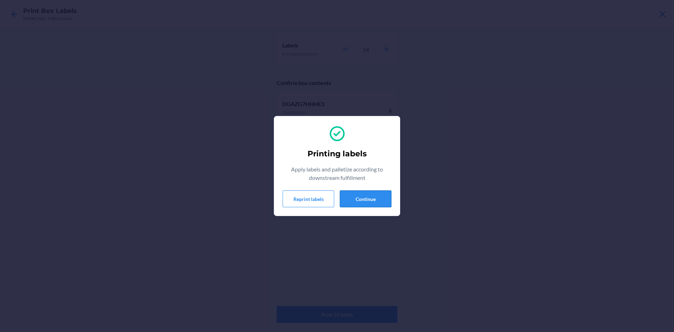
click at [361, 191] on button "Continue" at bounding box center [366, 198] width 52 height 17
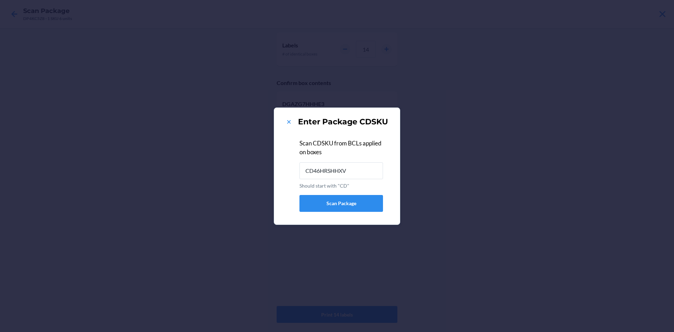
type input "CD46HRSHHXV"
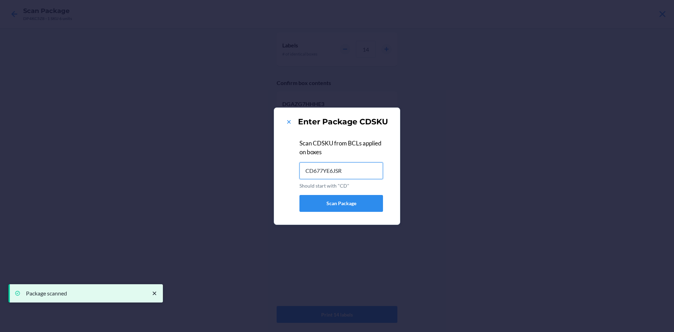
type input "CD677YE6JSR"
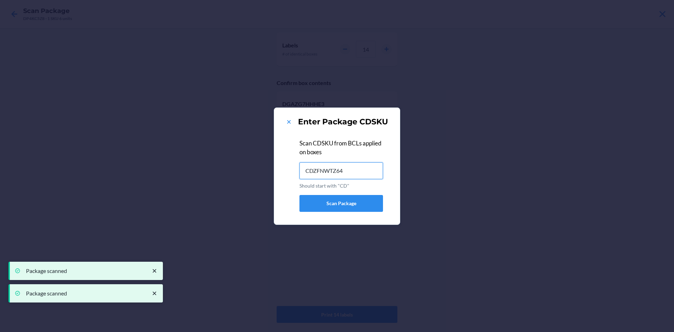
type input "CDZFNWTZ642"
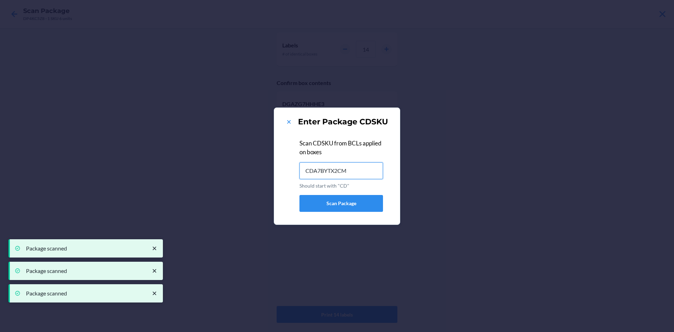
type input "CDA7BYTX2CM"
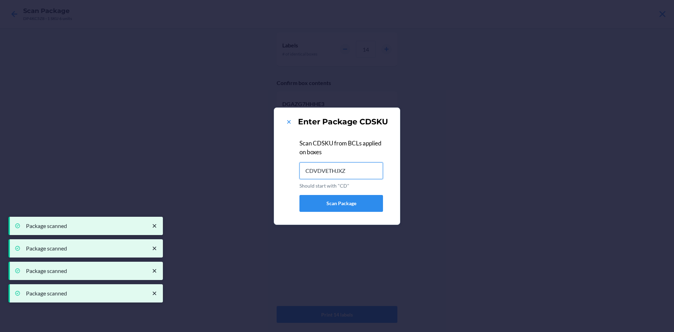
type input "CDVDVETHJXZ"
type input "CDBDV32AK8R"
type input "CD3FMF74CMM"
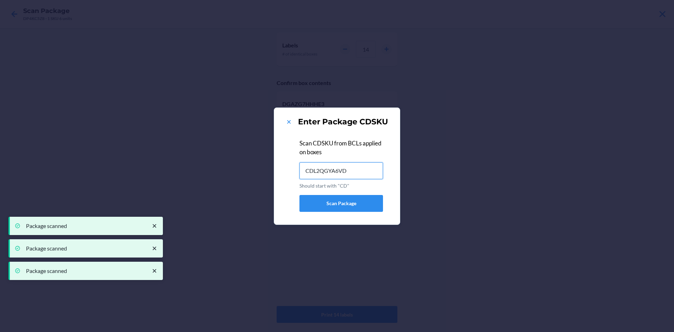
type input "CDL2QGYA6VD"
type input "CD8JPEH5BZJ"
type input "CDRN4XAZNXP"
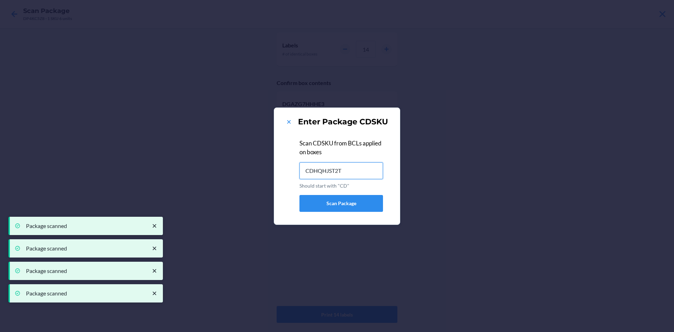
type input "CDHQHJST2T3"
type input "CD8PYRN4PEM"
type input "CD5DAQ2GL6P"
type input "CD5CCFEGYNT"
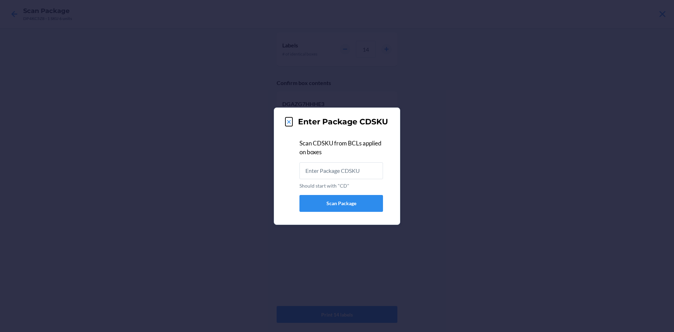
click at [290, 120] on icon at bounding box center [288, 121] width 7 height 7
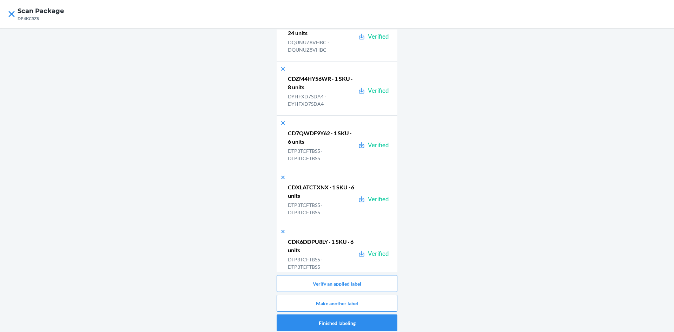
scroll to position [22264, 0]
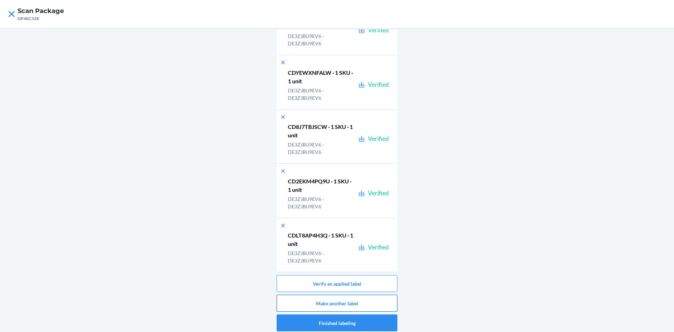
click at [288, 299] on button "Make another label" at bounding box center [337, 302] width 121 height 17
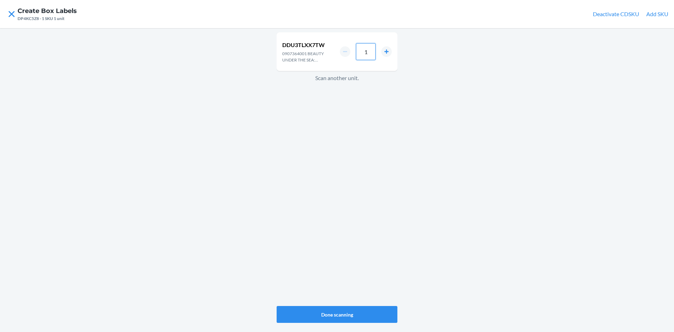
click at [371, 58] on input "1" at bounding box center [366, 51] width 20 height 17
type input "8"
click at [324, 317] on button "Done scanning" at bounding box center [337, 314] width 121 height 17
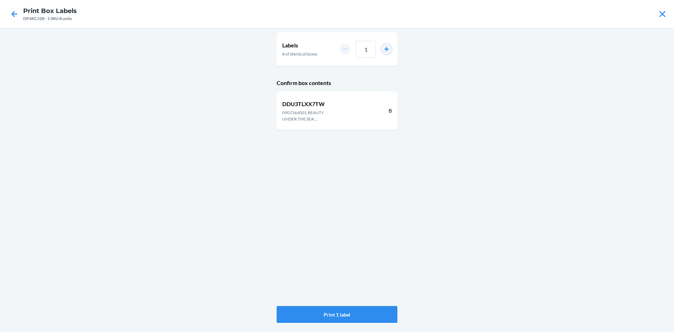
click at [382, 45] on button "increment number" at bounding box center [386, 49] width 11 height 11
click at [383, 45] on button "increment number" at bounding box center [386, 49] width 11 height 11
type input "4"
click at [338, 317] on button "Print 4 labels" at bounding box center [337, 314] width 121 height 17
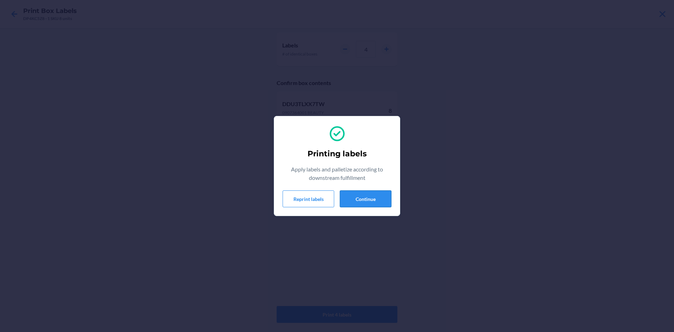
click at [369, 192] on button "Continue" at bounding box center [366, 198] width 52 height 17
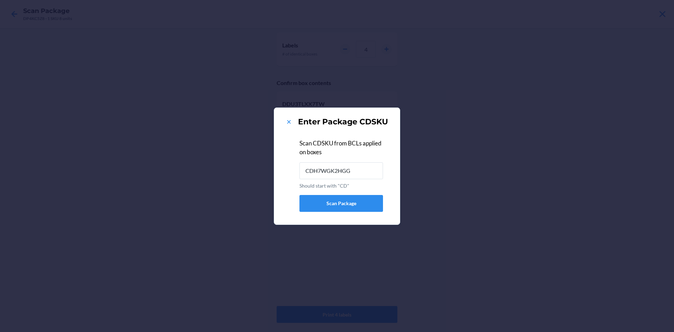
type input "CDH7WGK2HGG"
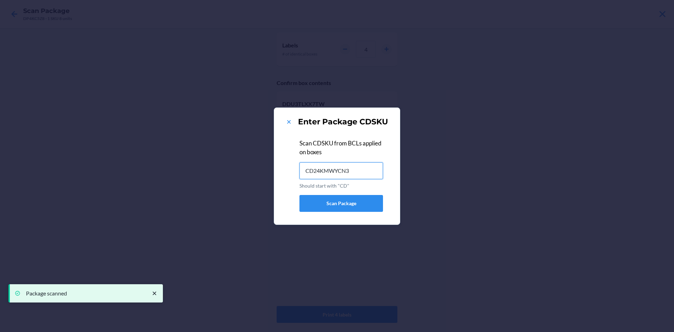
type input "CD24KMWYCN3"
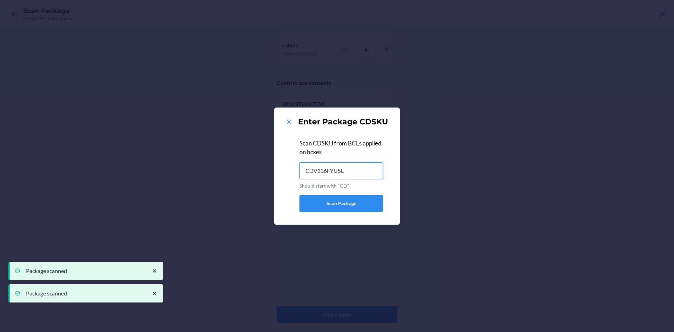
type input "CDV336FYU5L"
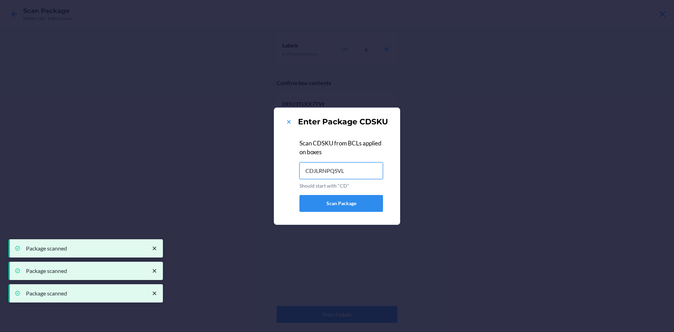
type input "CDJLRNPQSVL"
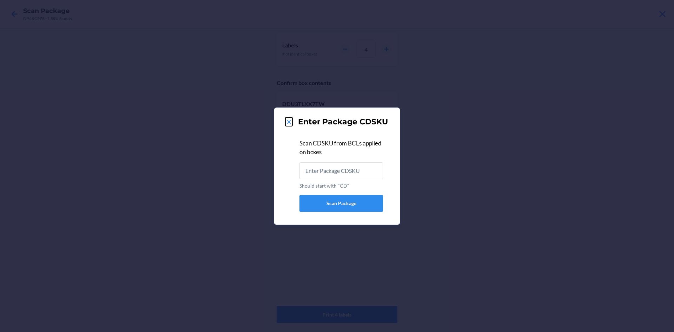
click at [288, 122] on icon at bounding box center [289, 122] width 4 height 4
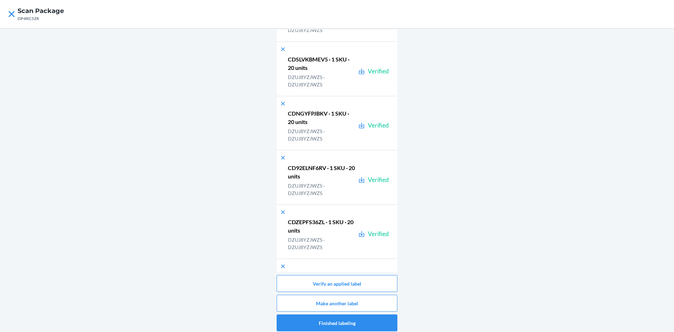
scroll to position [27960, 0]
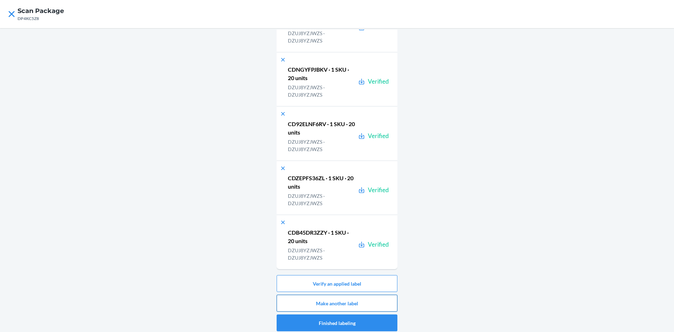
click at [349, 306] on button "Make another label" at bounding box center [337, 302] width 121 height 17
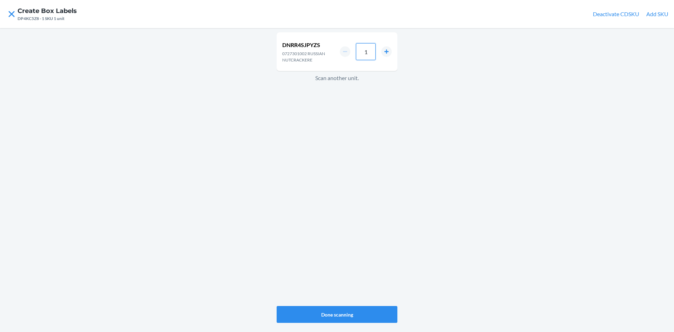
click at [371, 52] on input "1" at bounding box center [366, 51] width 20 height 17
type input "18"
click at [344, 313] on button "Done scanning" at bounding box center [337, 314] width 121 height 17
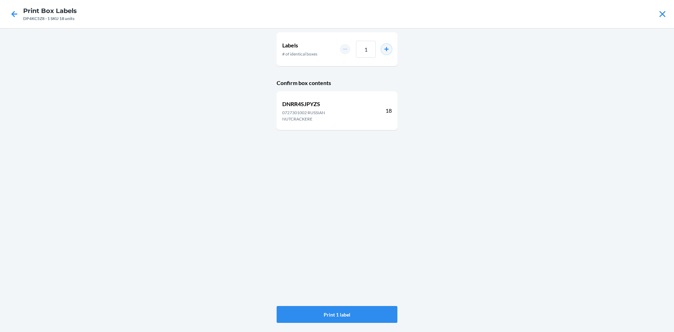
click at [385, 53] on button "increment number" at bounding box center [386, 49] width 11 height 11
type input "5"
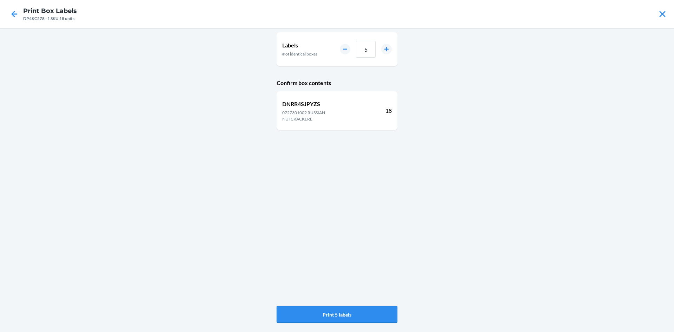
click at [313, 312] on button "Print 5 labels" at bounding box center [337, 314] width 121 height 17
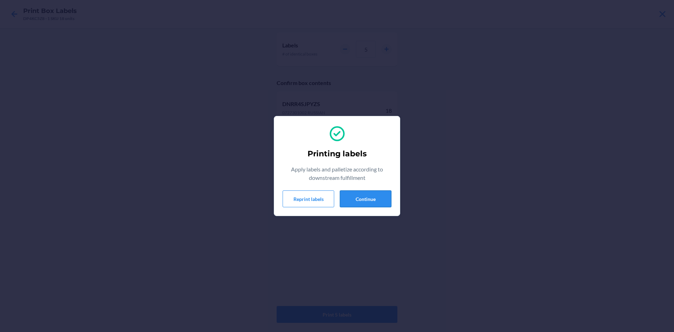
click at [345, 200] on button "Continue" at bounding box center [366, 198] width 52 height 17
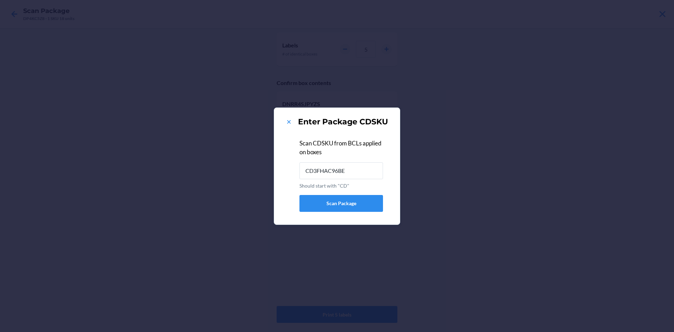
type input "CD3FHAC96BE"
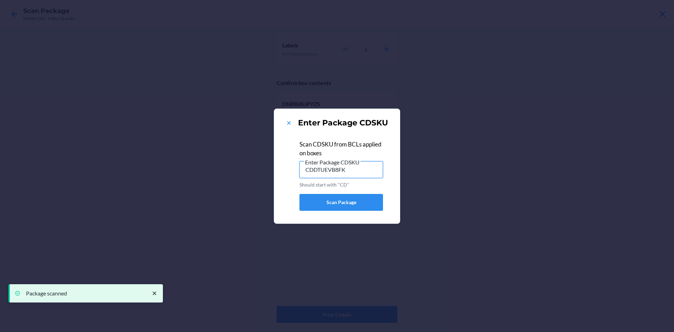
type input "CDDTUEVB8FK"
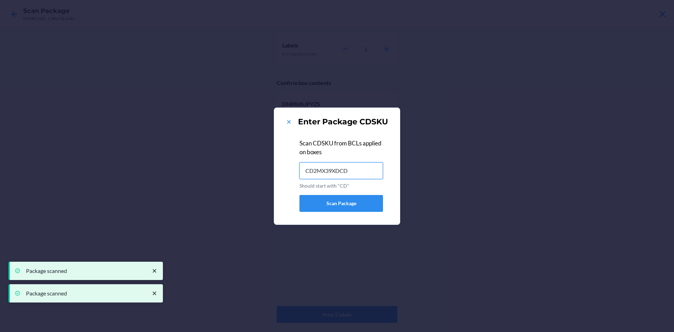
type input "CD2MX39XDCD"
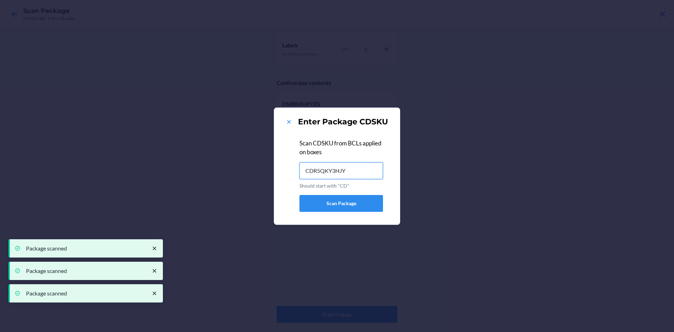
type input "CDR5QKY3HJY"
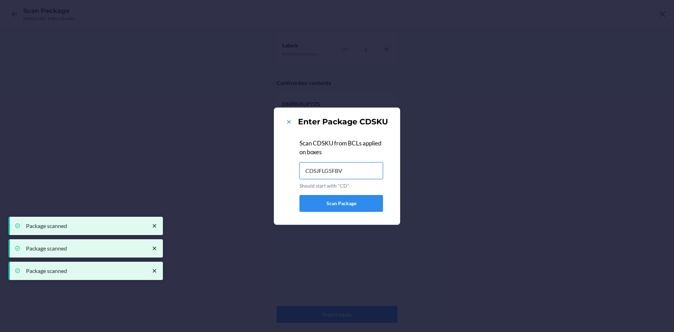
type input "CDSJFLG5FBV"
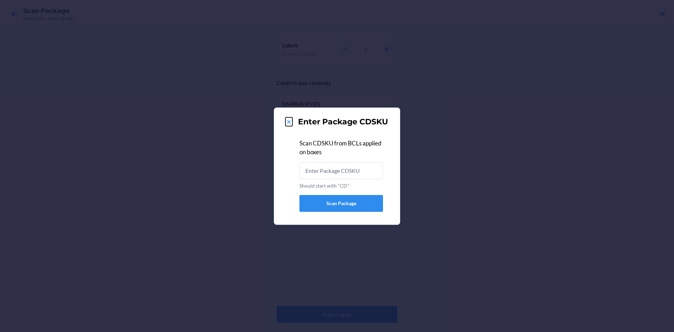
click at [289, 121] on icon at bounding box center [289, 122] width 4 height 4
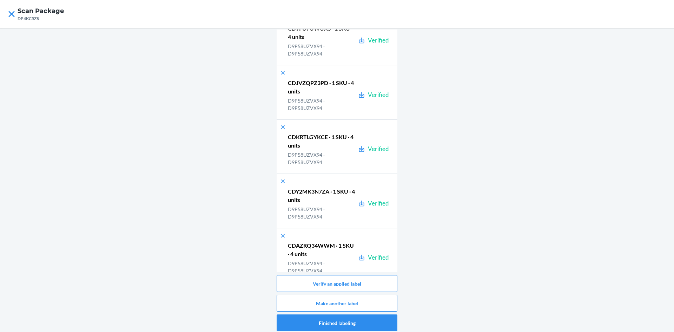
scroll to position [28231, 0]
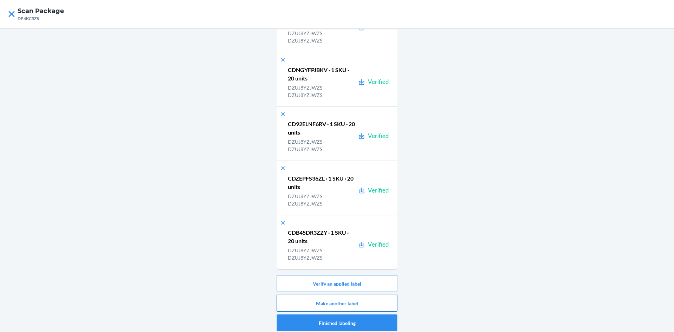
click at [367, 304] on button "Make another label" at bounding box center [337, 302] width 121 height 17
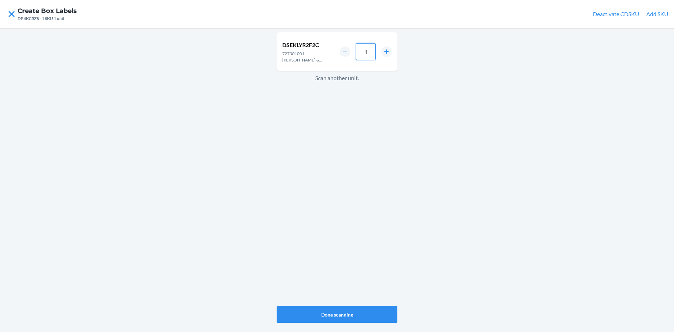
click at [373, 54] on input "1" at bounding box center [366, 51] width 20 height 17
type input "18"
click at [293, 313] on button "Done scanning" at bounding box center [337, 314] width 121 height 17
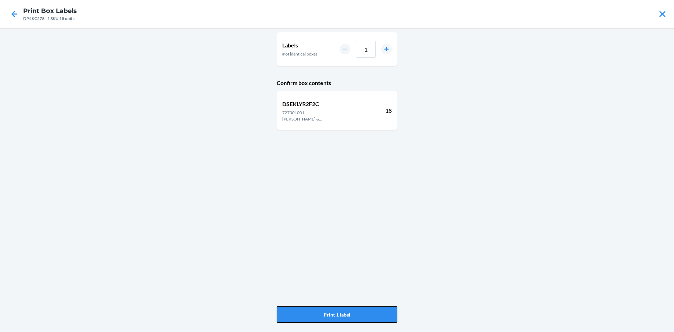
click at [293, 314] on button "Print 1 label" at bounding box center [337, 314] width 121 height 17
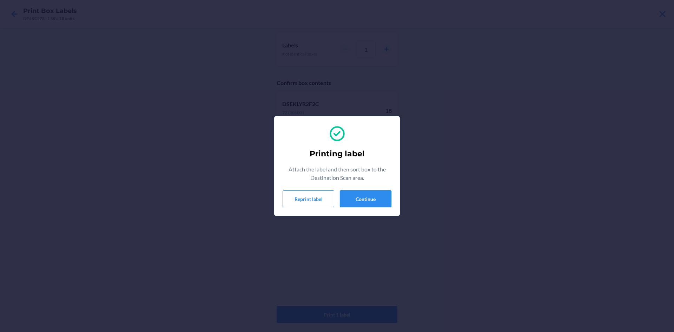
click at [366, 201] on button "Continue" at bounding box center [366, 198] width 52 height 17
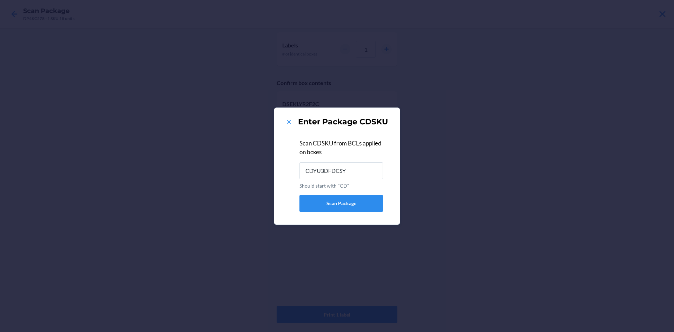
type input "CDYU3DFDCSY"
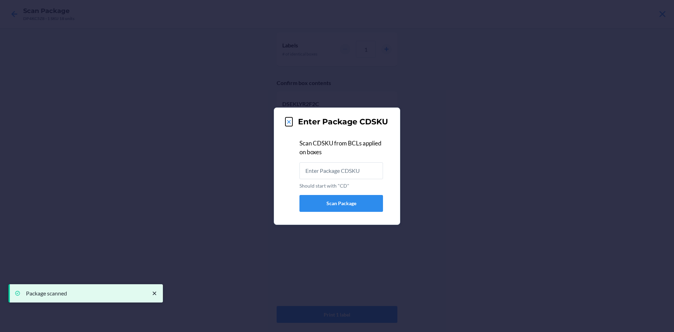
click at [291, 122] on icon at bounding box center [288, 121] width 7 height 7
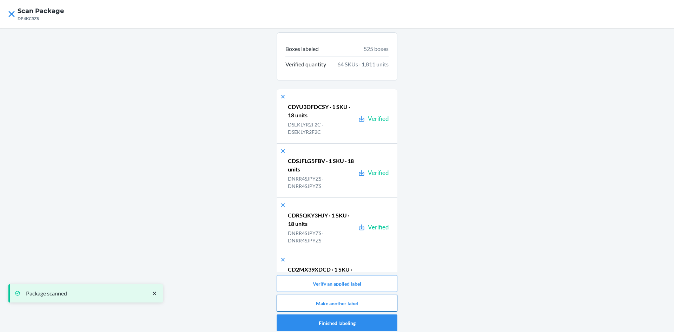
click at [325, 302] on button "Make another label" at bounding box center [337, 302] width 121 height 17
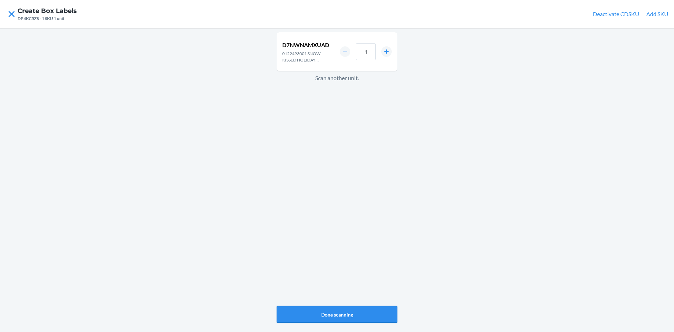
click at [353, 308] on button "Done scanning" at bounding box center [337, 314] width 121 height 17
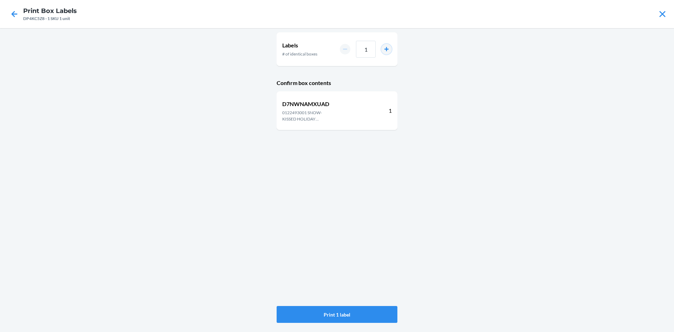
click at [390, 50] on button "increment number" at bounding box center [386, 49] width 11 height 11
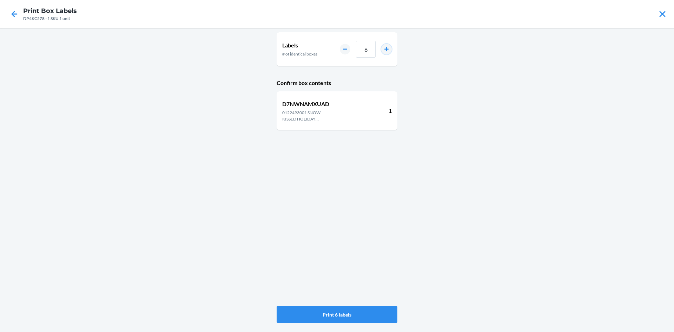
click at [390, 50] on button "increment number" at bounding box center [386, 49] width 11 height 11
type input "8"
click at [334, 314] on button "Print 8 labels" at bounding box center [337, 314] width 121 height 17
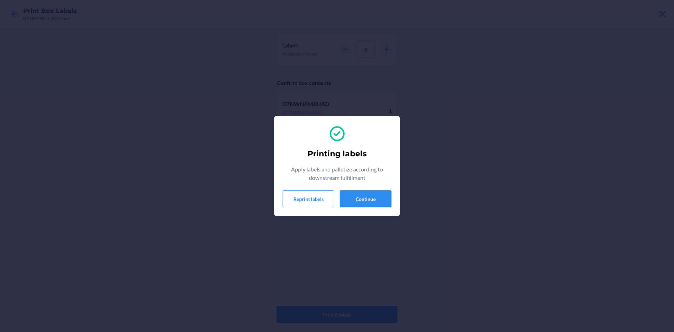
click at [364, 201] on button "Continue" at bounding box center [366, 198] width 52 height 17
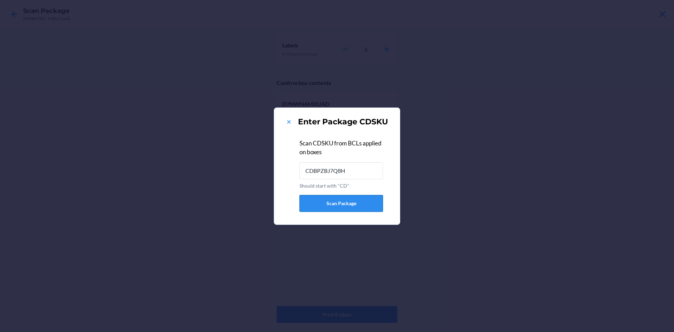
type input "CDBPZBJ7Q8H"
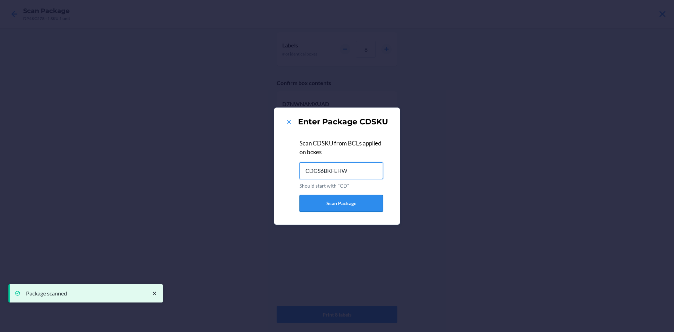
type input "CDGS6BKFEHW"
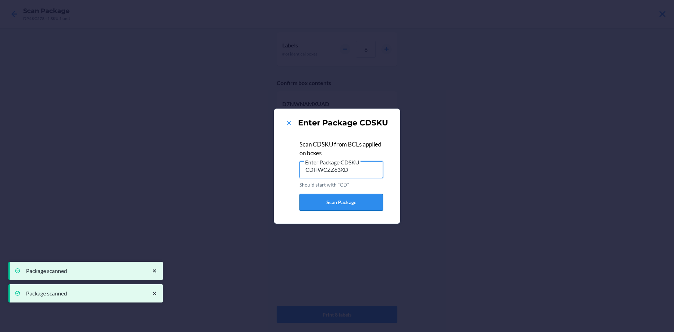
type input "CDHWCZZ63XD"
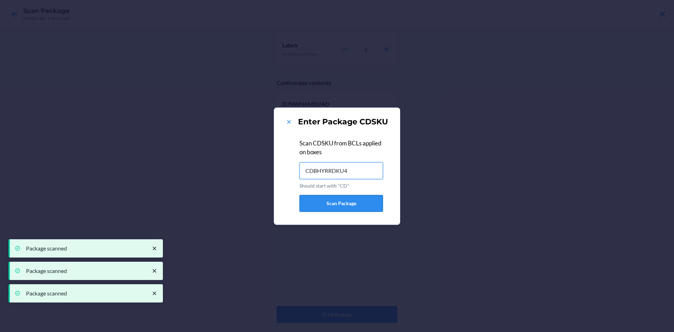
type input "CDBHYRRDKU4"
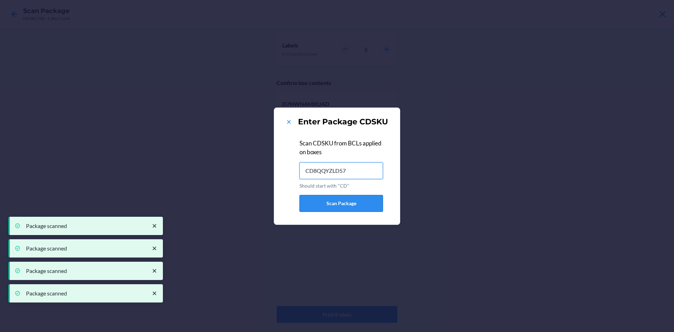
type input "CD8QQYZLD57"
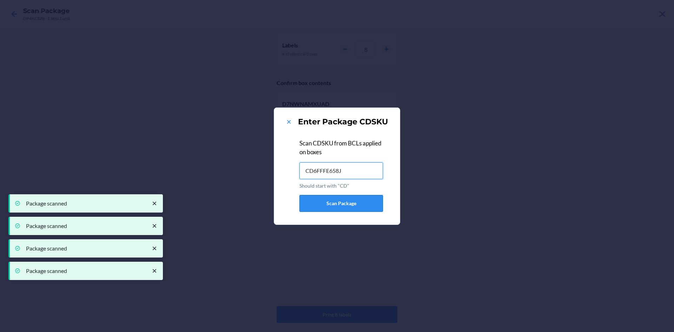
type input "CD6FFFE658J"
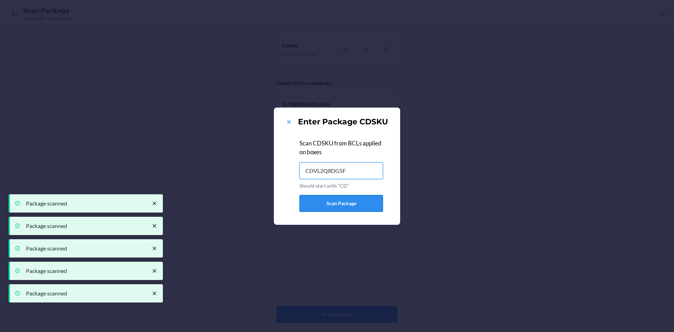
type input "CDVL2Q8DG5F"
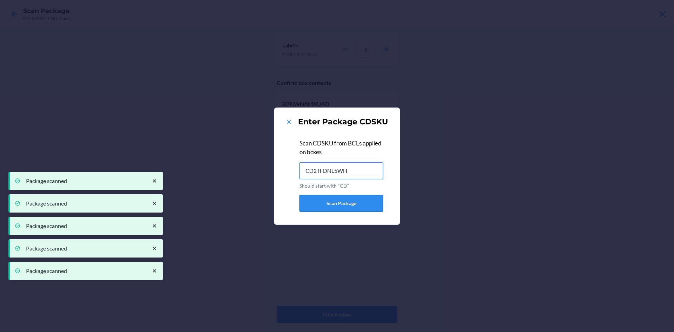
type input "CD2TFDNL5WH"
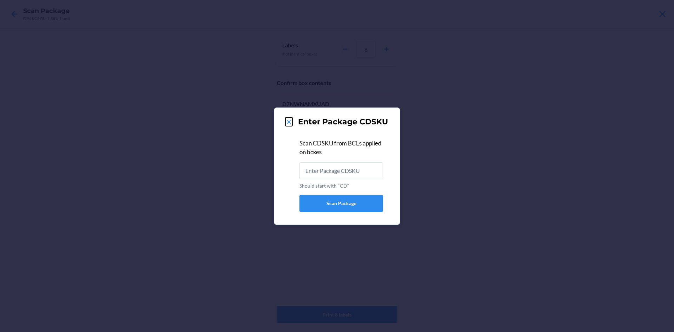
click at [287, 121] on icon at bounding box center [288, 121] width 7 height 7
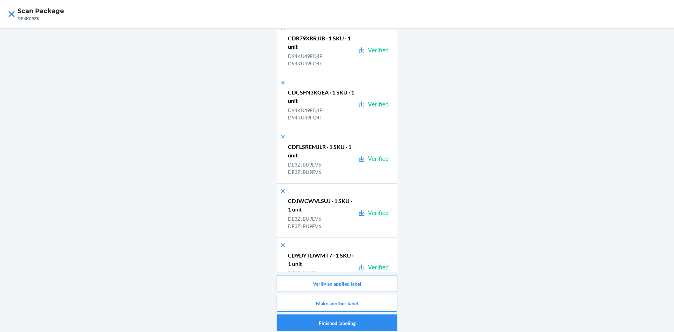
scroll to position [28720, 0]
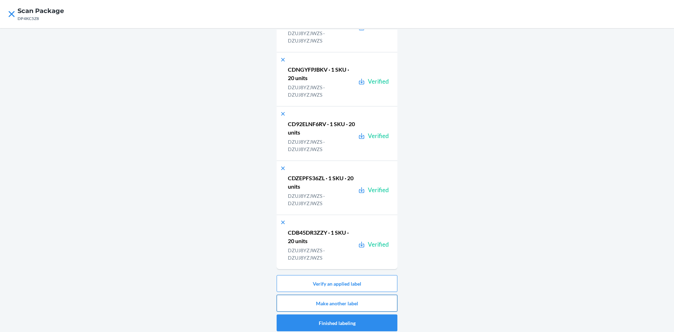
click at [359, 299] on button "Make another label" at bounding box center [337, 302] width 121 height 17
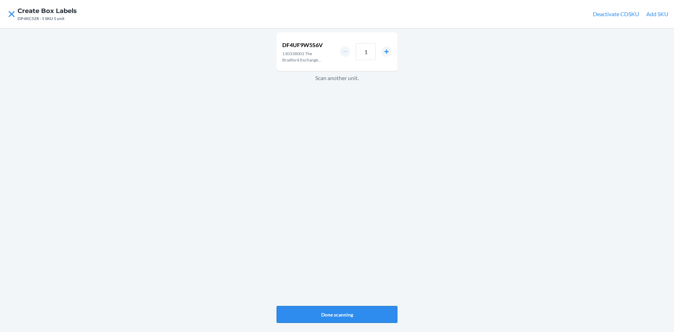
click at [316, 318] on button "Done scanning" at bounding box center [337, 314] width 121 height 17
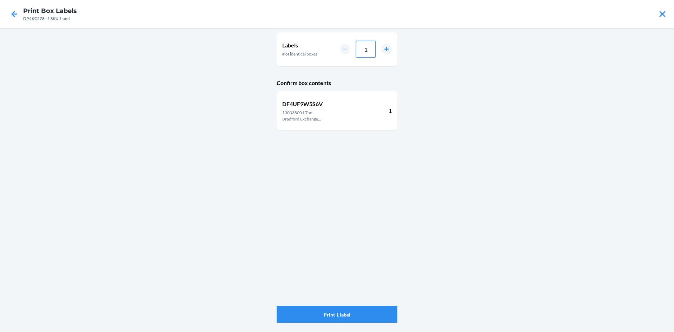
click at [374, 53] on input "1" at bounding box center [366, 49] width 20 height 17
type input "024"
click at [302, 315] on button "Print 24 labels" at bounding box center [337, 314] width 121 height 17
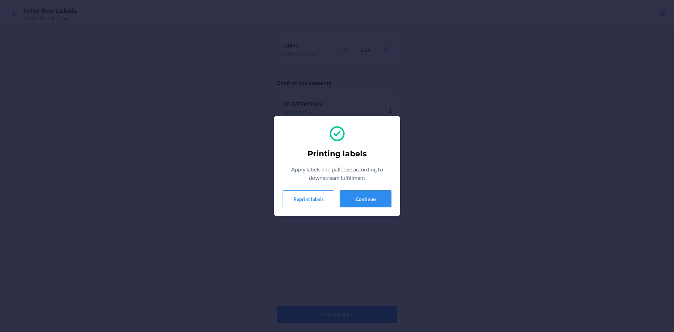
click at [376, 193] on button "Continue" at bounding box center [366, 198] width 52 height 17
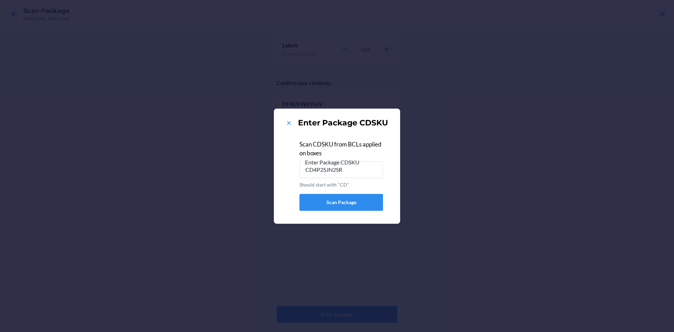
type input "CD4P2SJN2SR"
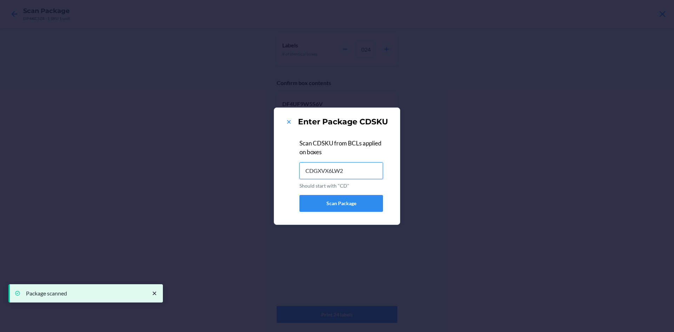
type input "CDGXVX6LW29"
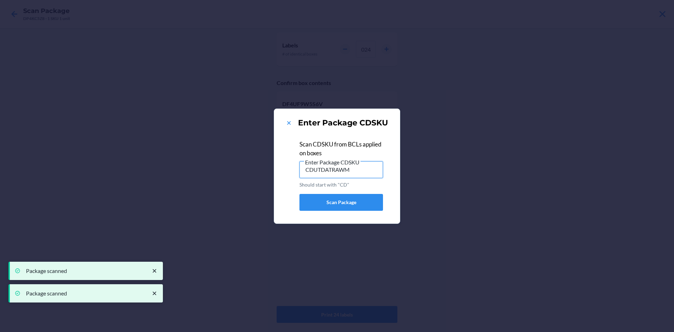
type input "CDUTDATRAWM"
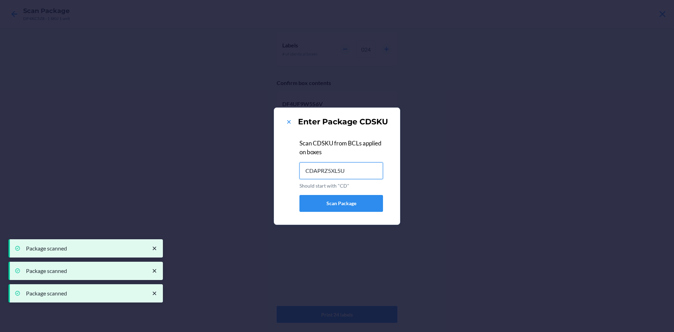
type input "CDAPRZ5XL5U"
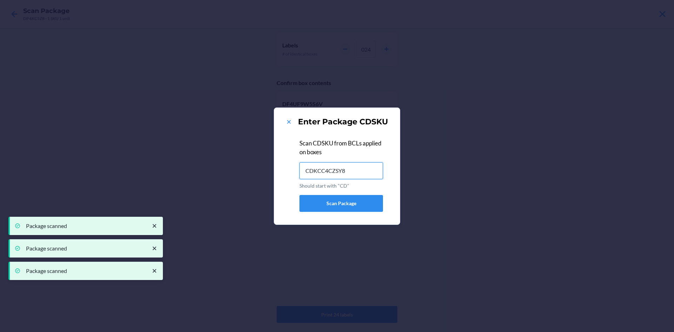
type input "CDKCC4CZSY8"
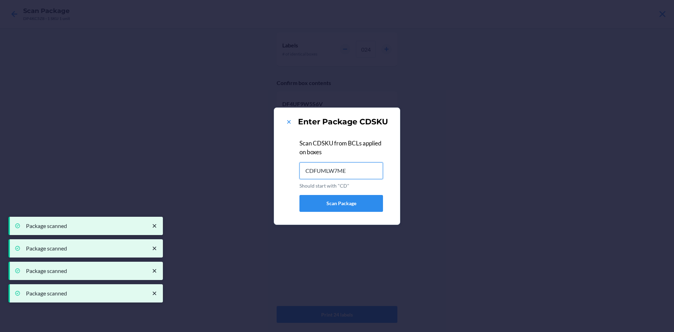
type input "CDFUMLW7ME2"
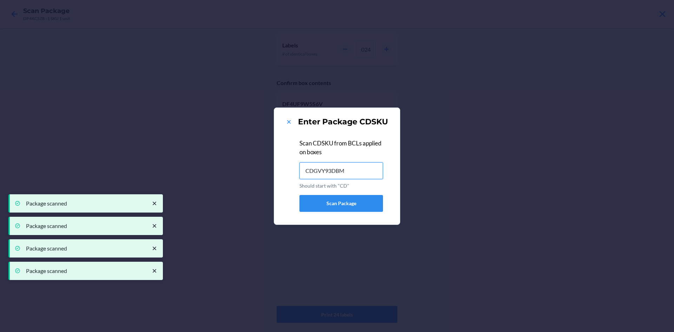
type input "CDGVY93DBM4"
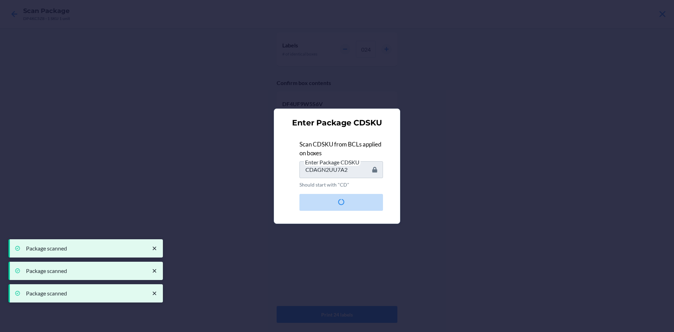
type input "CDHPTZ8R452"
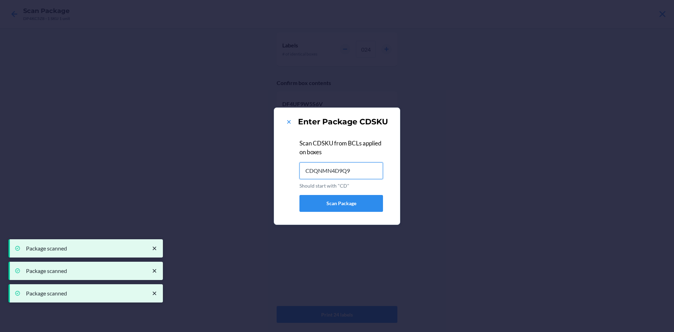
type input "CDQNMN4D9Q9"
type input "CD85CXTBFHX"
type input "CDPQEZBNMVH"
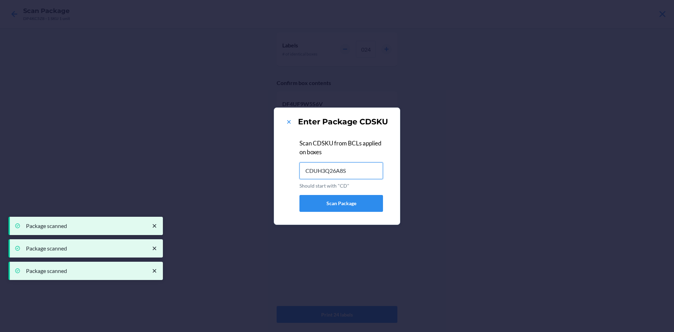
type input "CDUH3Q26A8S"
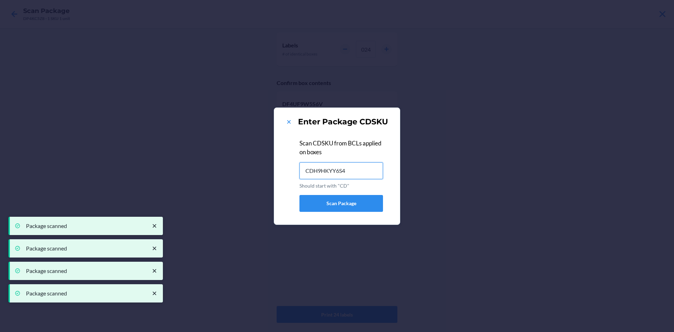
type input "CDH9HKYY6S4"
type input "CDRVTGPULLT"
type input "CD9YDCHE8CK"
type input "CDQ68T8RYUG"
type input "CD5B5NS29WU"
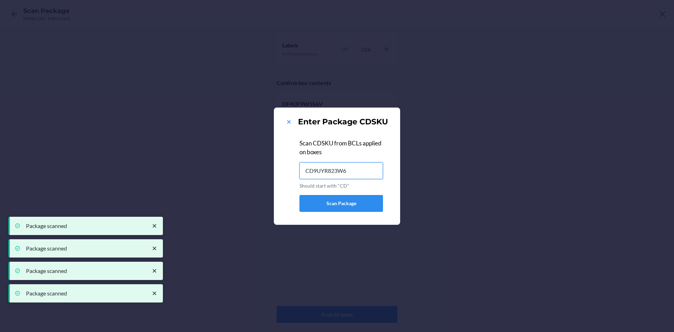
type input "CD9UYR823W6"
type input "CDJZVZ4HTH4"
type input "CDD2JME3ENK"
type input "CDJUVY7F3ZE"
type input "CDWX7K25U5V"
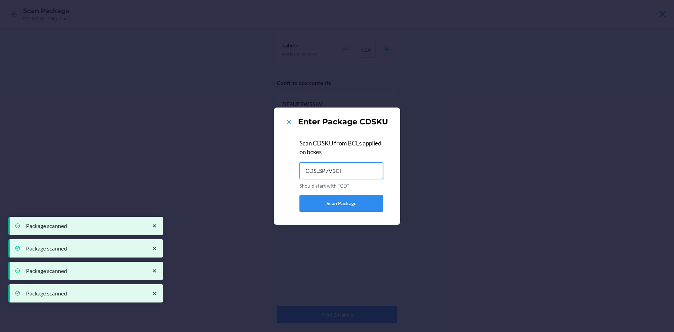
type input "CDSLSP7V3CF"
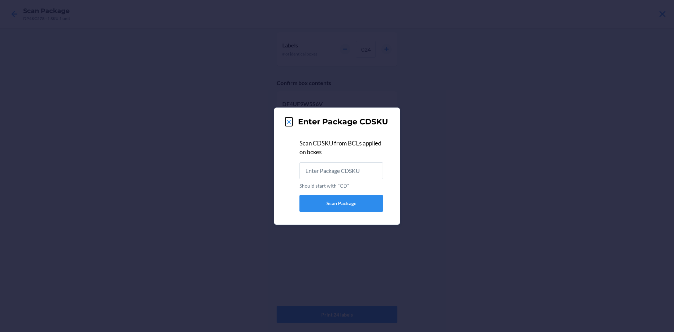
click at [290, 124] on icon at bounding box center [288, 121] width 7 height 7
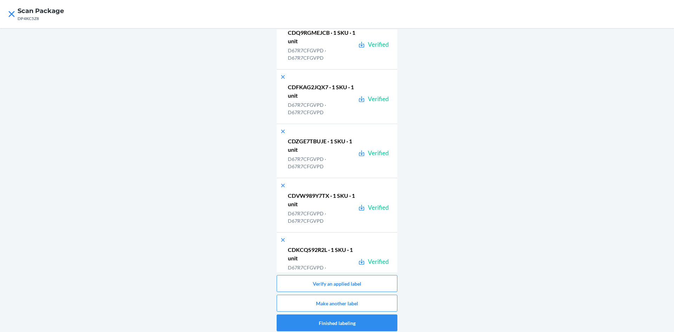
scroll to position [30021, 0]
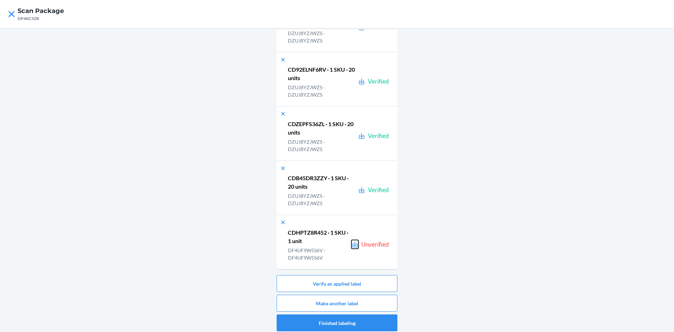
click at [352, 247] on icon at bounding box center [354, 244] width 5 height 6
click at [305, 278] on button "Verify an applied label" at bounding box center [337, 283] width 121 height 17
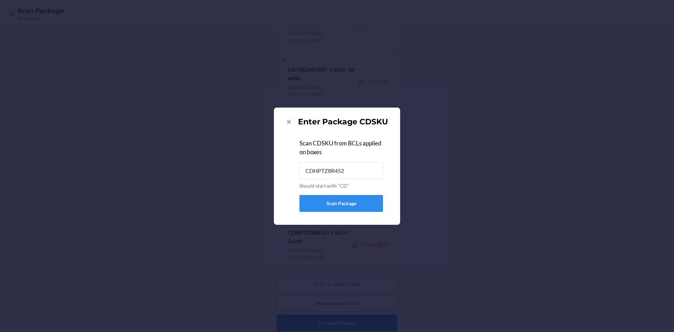
type input "CDHPTZ8R452"
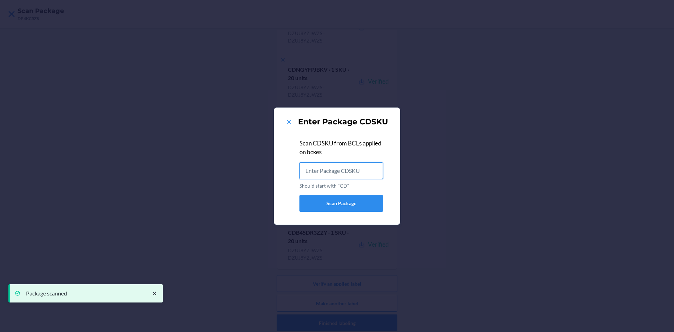
scroll to position [0, 0]
click at [292, 125] on icon at bounding box center [288, 121] width 7 height 7
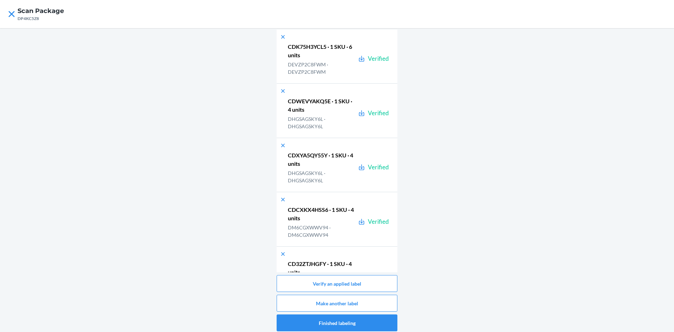
scroll to position [30021, 0]
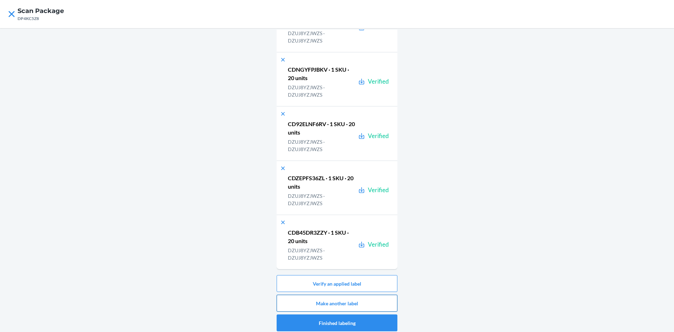
click at [363, 301] on button "Make another label" at bounding box center [337, 302] width 121 height 17
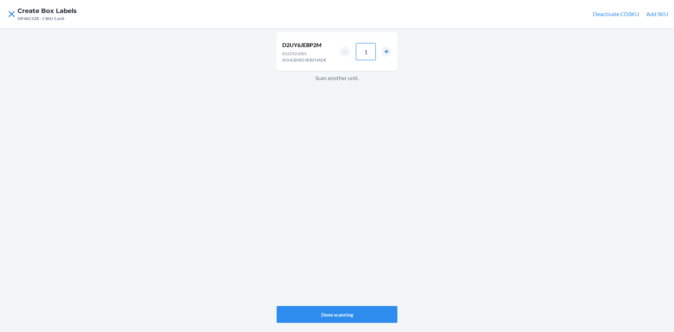
click at [374, 58] on input "1" at bounding box center [366, 51] width 20 height 17
type input "18"
click at [345, 309] on button "Done scanning" at bounding box center [337, 314] width 121 height 17
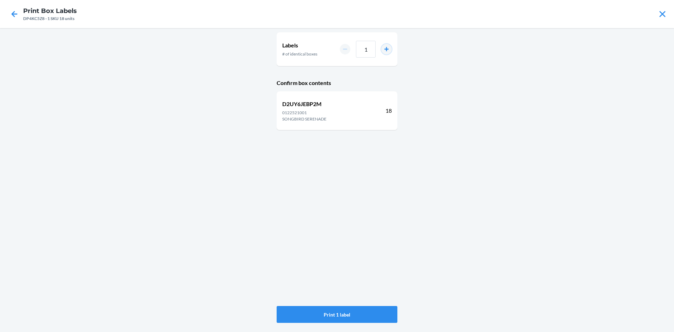
click at [391, 50] on button "increment number" at bounding box center [386, 49] width 11 height 11
type input "2"
click at [339, 311] on button "Print 2 labels" at bounding box center [337, 314] width 121 height 17
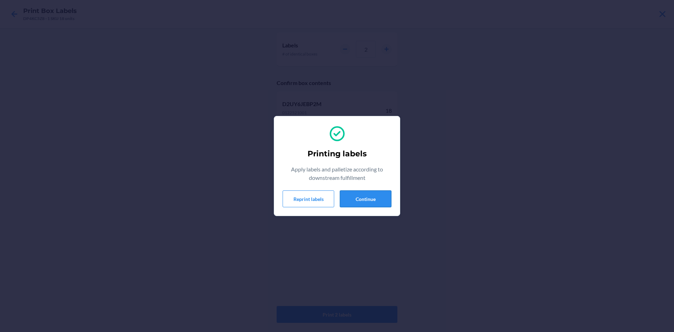
click at [375, 204] on button "Continue" at bounding box center [366, 198] width 52 height 17
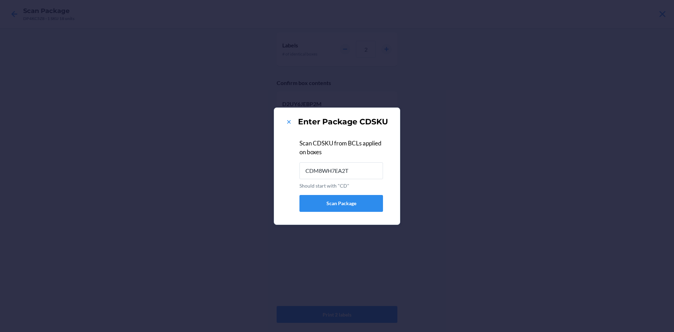
type input "CDM8WH7EA2T"
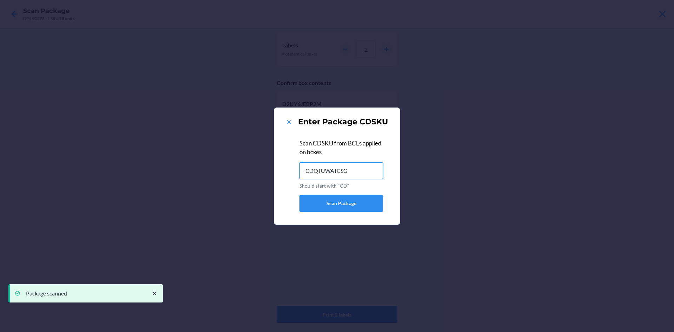
type input "CDQTUWATCSG"
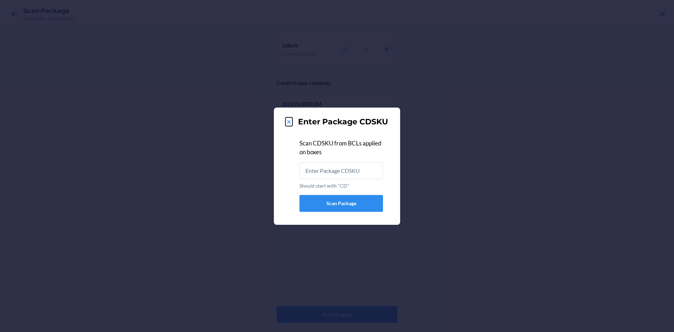
click at [288, 121] on icon at bounding box center [288, 121] width 7 height 7
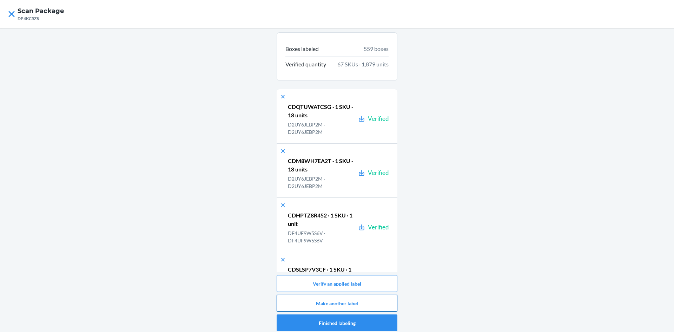
click at [359, 301] on button "Make another label" at bounding box center [337, 302] width 121 height 17
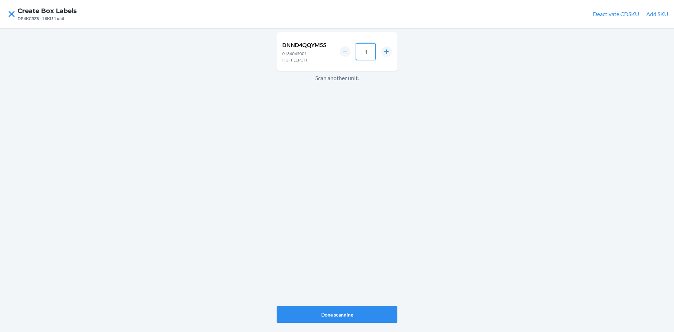
click at [372, 49] on input "1" at bounding box center [366, 51] width 20 height 17
type input "12"
click at [347, 317] on button "Done scanning" at bounding box center [337, 314] width 121 height 17
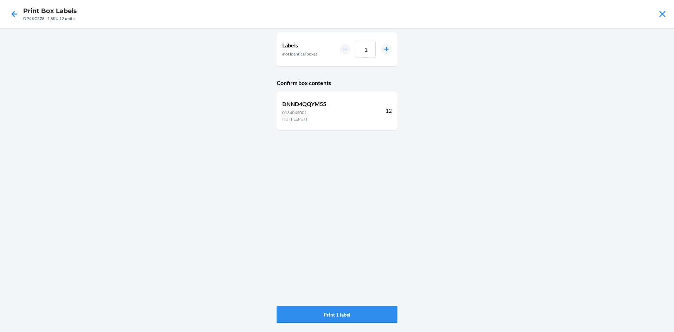
click at [331, 308] on button "Print 1 label" at bounding box center [337, 314] width 121 height 17
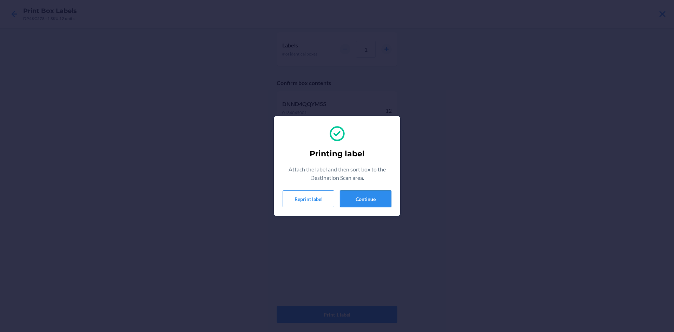
click at [383, 203] on button "Continue" at bounding box center [366, 198] width 52 height 17
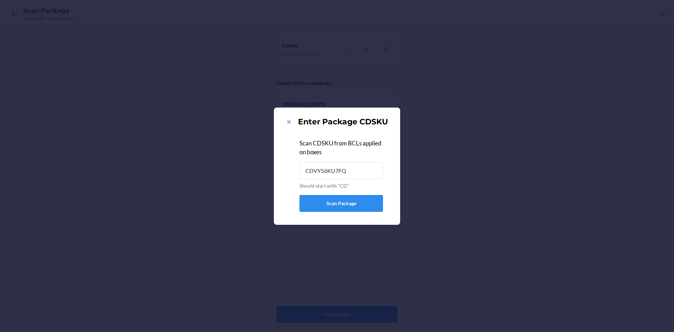
type input "CDVY56KU7FQ"
click at [291, 120] on icon at bounding box center [288, 121] width 7 height 7
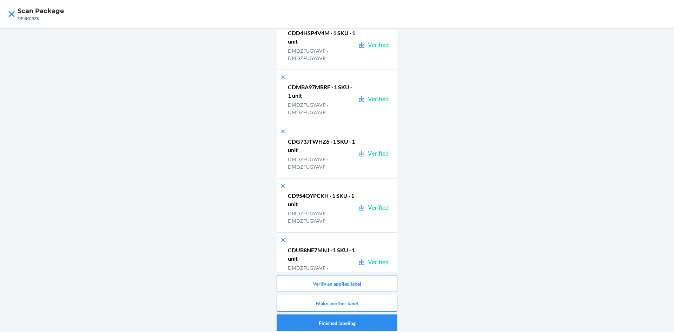
scroll to position [30183, 0]
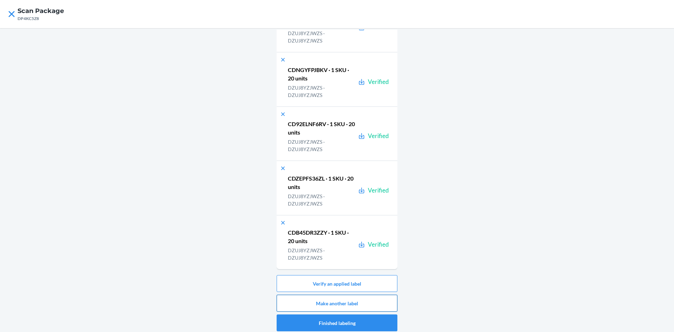
click at [348, 302] on button "Make another label" at bounding box center [337, 302] width 121 height 17
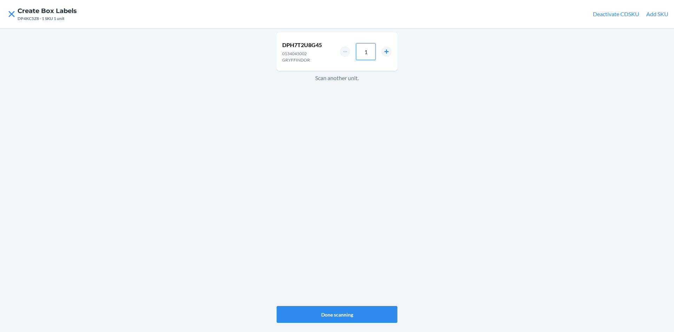
click at [372, 53] on input "1" at bounding box center [366, 51] width 20 height 17
type input "8"
click at [357, 309] on button "Done scanning" at bounding box center [337, 314] width 121 height 17
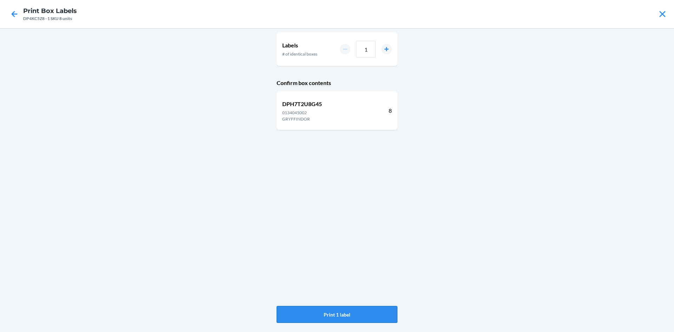
click at [357, 313] on button "Print 1 label" at bounding box center [337, 314] width 121 height 17
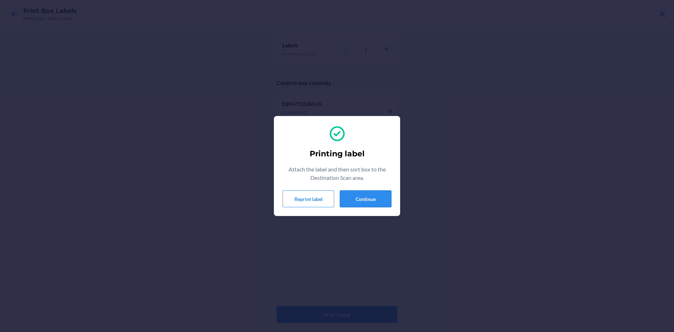
click at [360, 200] on button "Continue" at bounding box center [366, 198] width 52 height 17
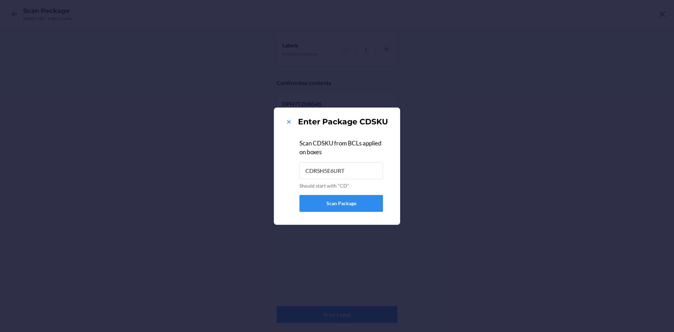
type input "CDRSH5E6URT"
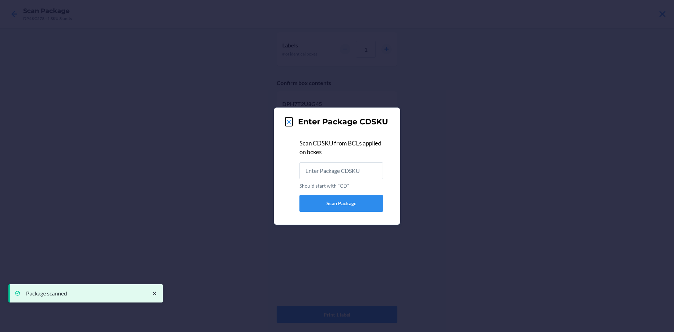
click at [286, 121] on icon at bounding box center [288, 121] width 7 height 7
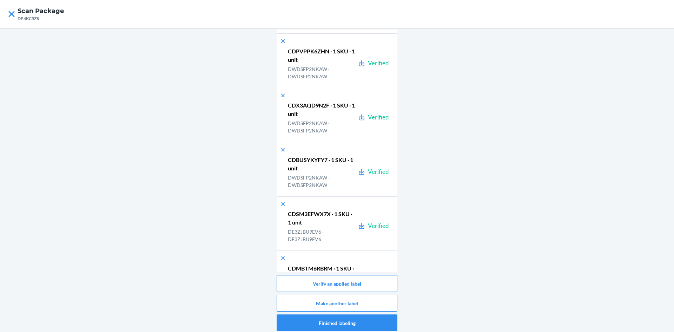
scroll to position [30238, 0]
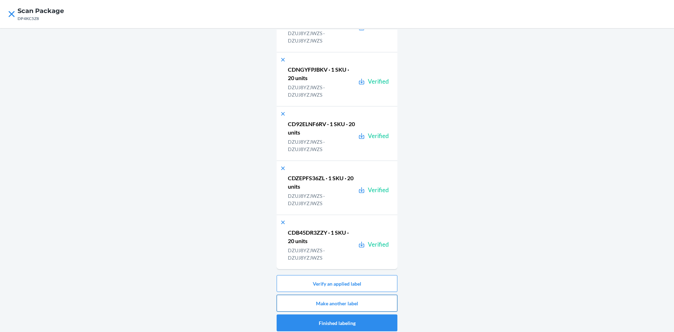
click at [372, 310] on button "Make another label" at bounding box center [337, 302] width 121 height 17
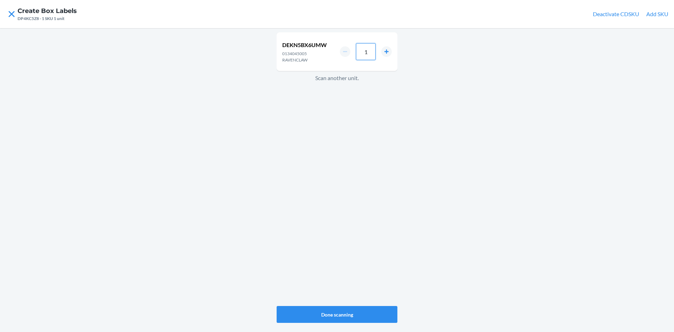
click at [372, 50] on input "1" at bounding box center [366, 51] width 20 height 17
type input "12"
click at [353, 311] on button "Done scanning" at bounding box center [337, 314] width 121 height 17
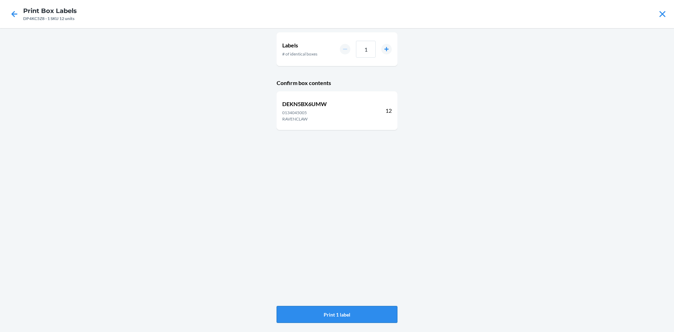
click at [339, 308] on button "Print 1 label" at bounding box center [337, 314] width 121 height 17
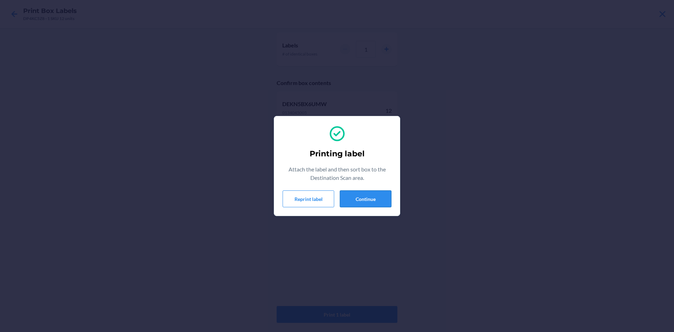
click at [376, 195] on button "Continue" at bounding box center [366, 198] width 52 height 17
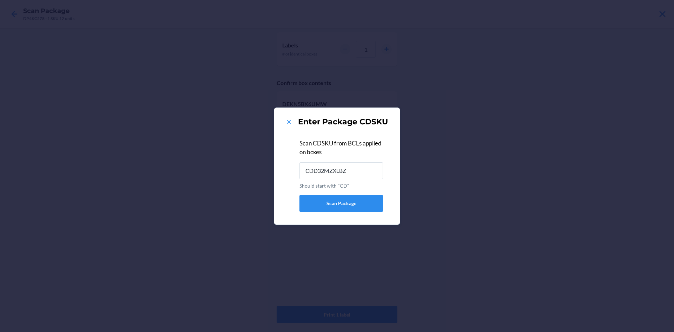
type input "CDD32MZXLBZ"
click at [285, 122] on div "Enter Package CDSKU" at bounding box center [337, 121] width 109 height 11
click at [287, 122] on icon at bounding box center [288, 121] width 7 height 7
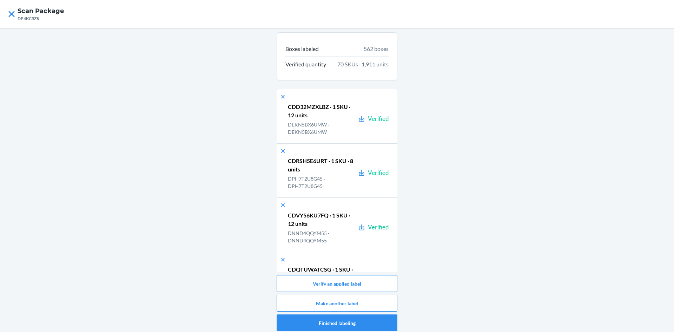
scroll to position [30292, 0]
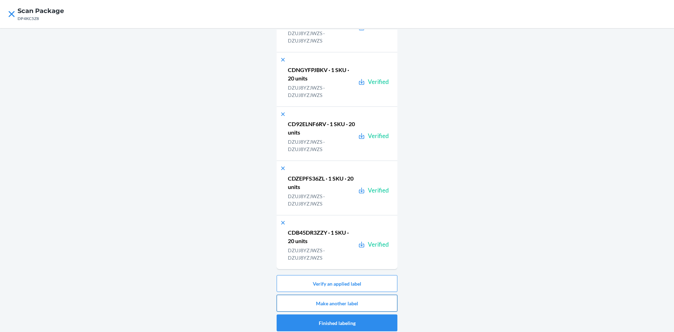
click at [343, 302] on button "Make another label" at bounding box center [337, 302] width 121 height 17
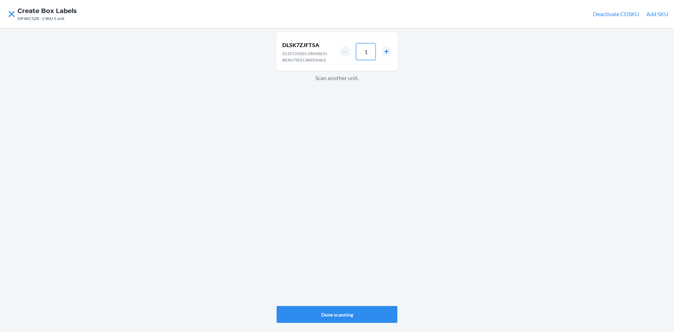
click at [365, 55] on input "1" at bounding box center [366, 51] width 20 height 17
click at [373, 48] on input "1" at bounding box center [366, 51] width 20 height 17
type input "12"
click at [304, 320] on button "Done scanning" at bounding box center [337, 314] width 121 height 17
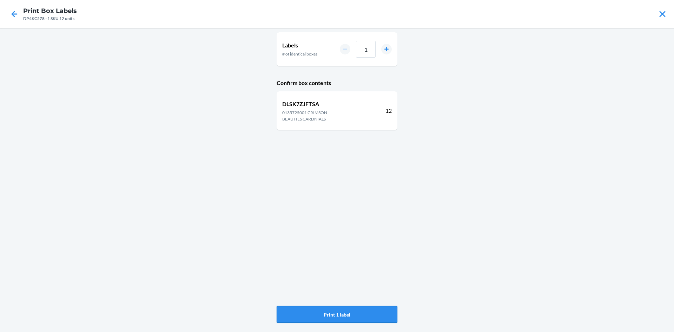
click at [321, 308] on button "Print 1 label" at bounding box center [337, 314] width 121 height 17
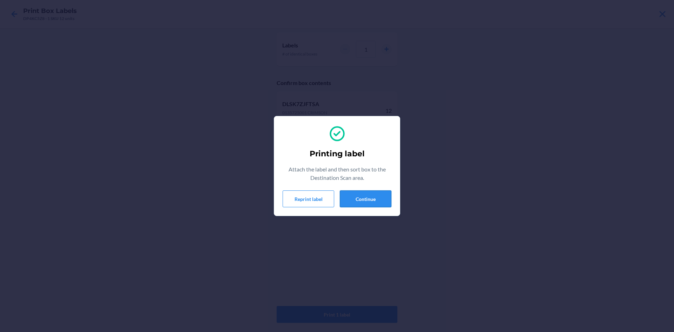
click at [354, 200] on button "Continue" at bounding box center [366, 198] width 52 height 17
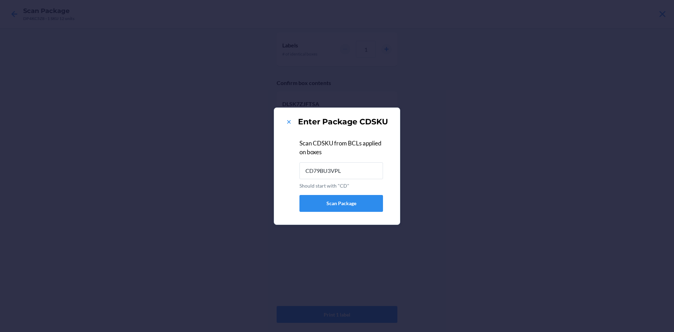
type input "CD79BU3VPL4"
click at [291, 123] on icon at bounding box center [288, 121] width 7 height 7
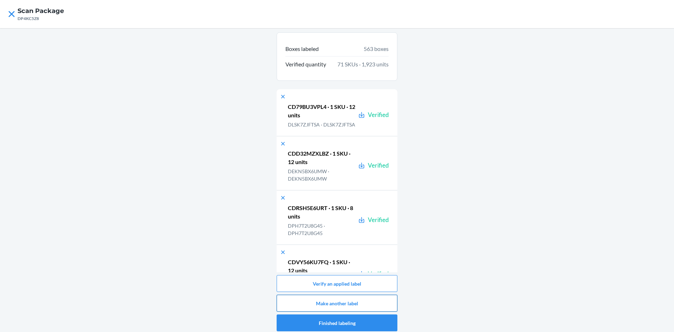
click at [331, 308] on button "Make another label" at bounding box center [337, 302] width 121 height 17
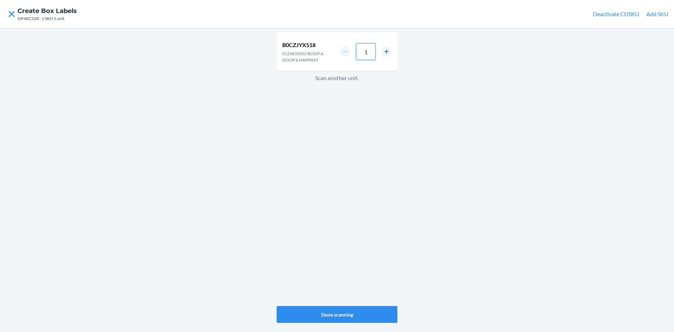
click at [371, 53] on input "1" at bounding box center [366, 51] width 20 height 17
type input "6"
click at [281, 312] on button "Done scanning" at bounding box center [337, 314] width 121 height 17
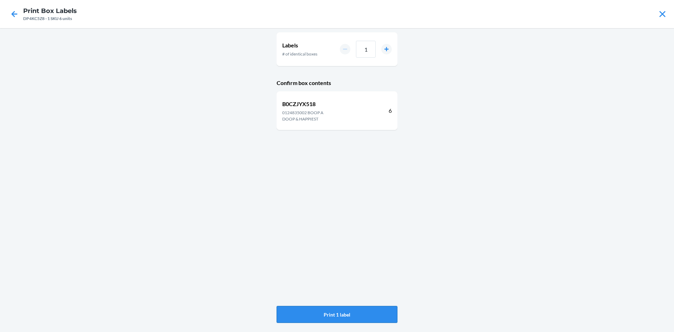
click at [294, 318] on button "Print 1 label" at bounding box center [337, 314] width 121 height 17
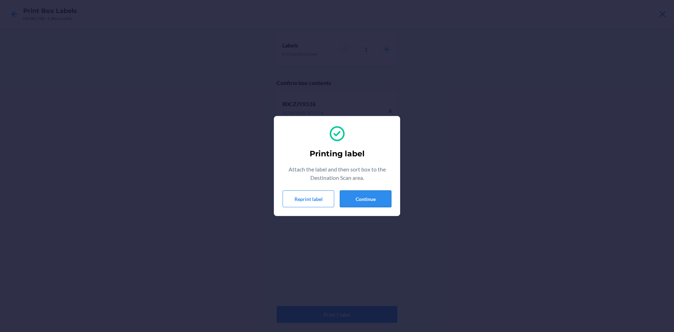
click at [356, 198] on button "Continue" at bounding box center [366, 198] width 52 height 17
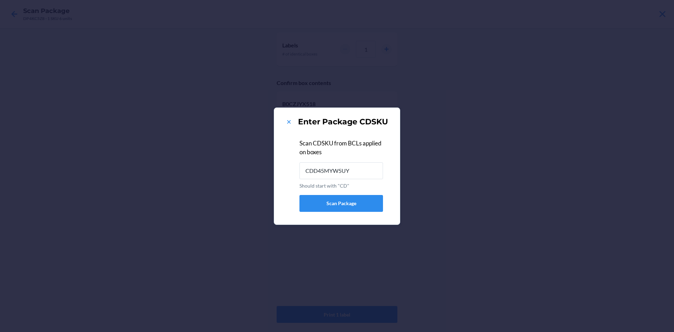
type input "CDD45MYW5UY"
click at [287, 122] on icon at bounding box center [288, 121] width 7 height 7
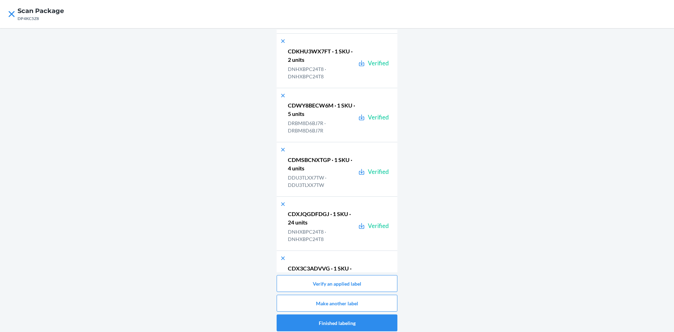
scroll to position [30400, 0]
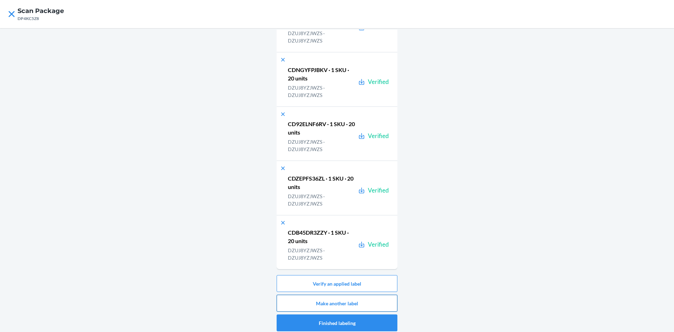
click at [337, 299] on button "Make another label" at bounding box center [337, 302] width 121 height 17
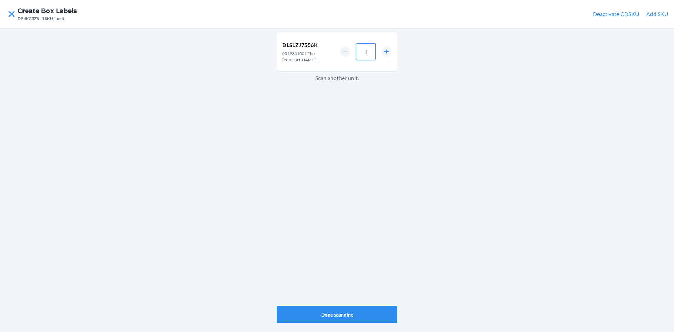
click at [367, 48] on input "1" at bounding box center [366, 51] width 20 height 17
type input "18"
click at [369, 314] on button "Done scanning" at bounding box center [337, 314] width 121 height 17
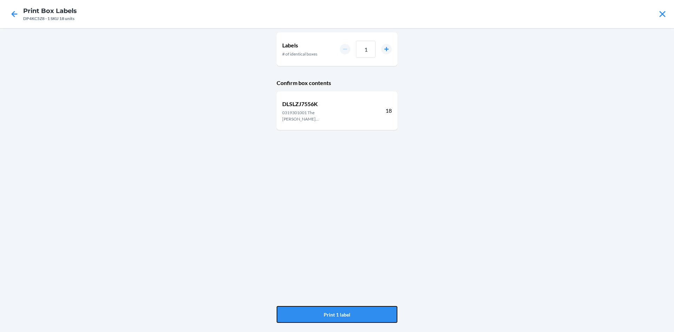
click at [369, 314] on button "Print 1 label" at bounding box center [337, 314] width 121 height 17
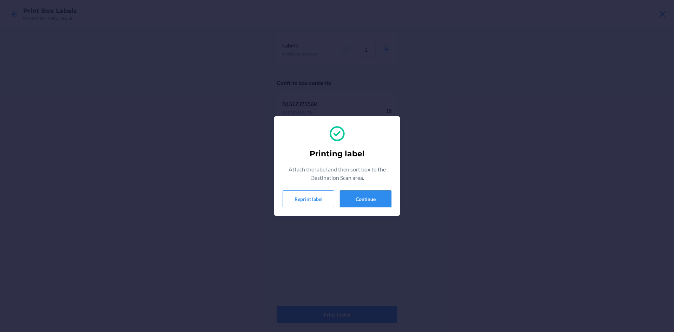
click at [376, 194] on button "Continue" at bounding box center [366, 198] width 52 height 17
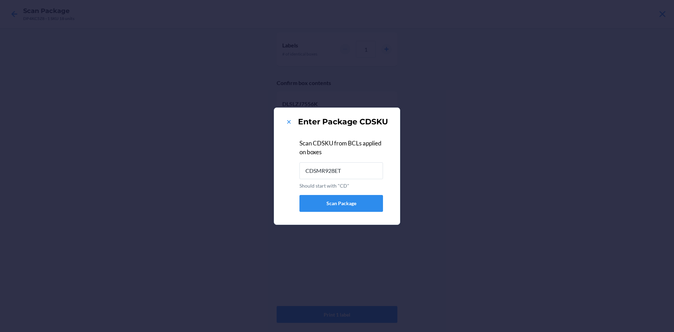
type input "CDSMR928ET3"
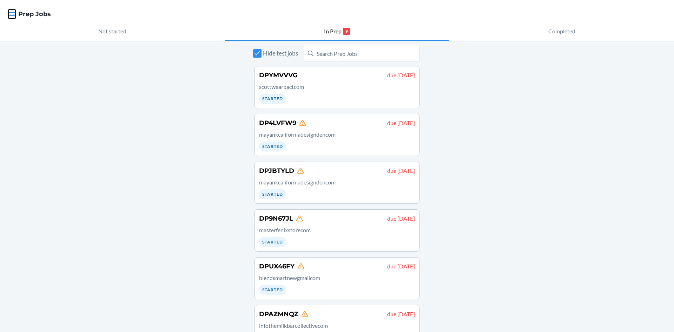
click at [13, 14] on icon "button" at bounding box center [12, 14] width 6 height 4
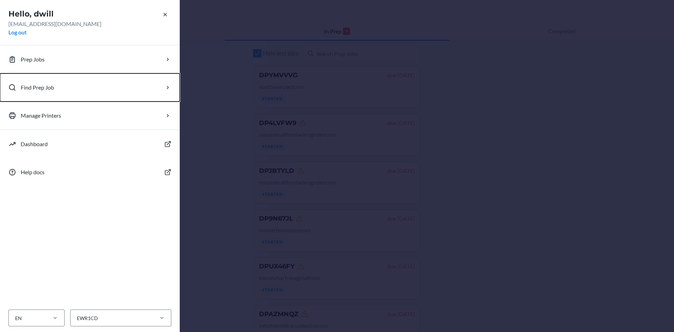
click at [32, 88] on p "Find Prep Job" at bounding box center [37, 87] width 33 height 8
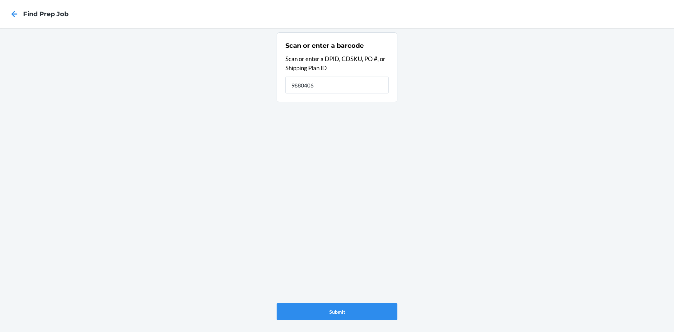
type input "9880406"
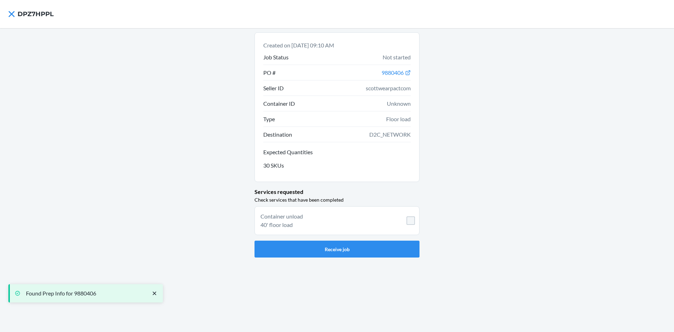
drag, startPoint x: 252, startPoint y: 77, endPoint x: 471, endPoint y: 193, distance: 247.6
click at [472, 198] on div "Created on Jul 31, 2025, 09:10 AM Job Status Not started PO # 9880406 Seller ID…" at bounding box center [337, 180] width 674 height 304
click at [310, 248] on button "Receive job" at bounding box center [336, 248] width 165 height 17
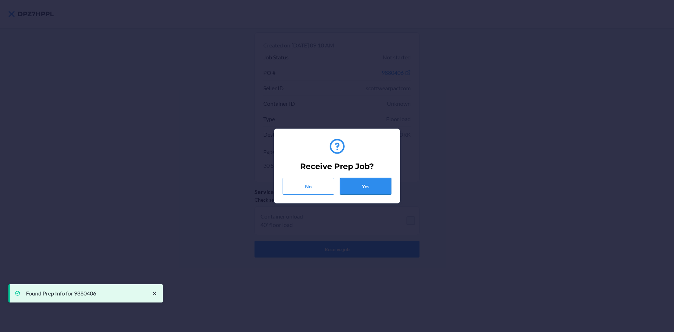
click at [358, 187] on button "Yes" at bounding box center [366, 186] width 52 height 17
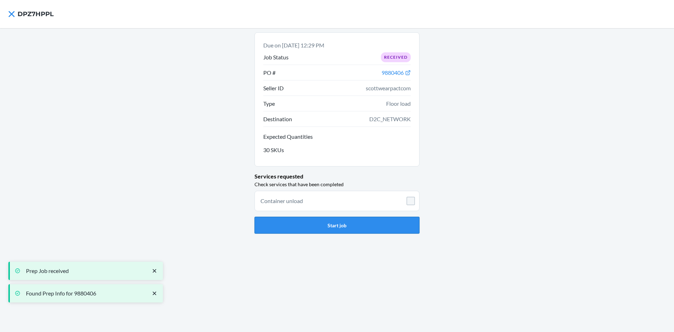
click at [352, 229] on button "Start job" at bounding box center [336, 225] width 165 height 17
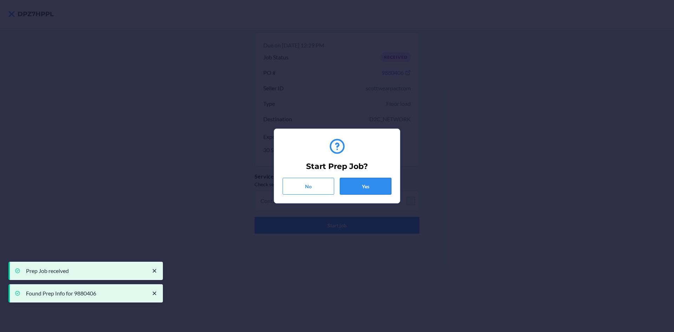
click at [360, 185] on button "Yes" at bounding box center [366, 186] width 52 height 17
